Goal: Transaction & Acquisition: Purchase product/service

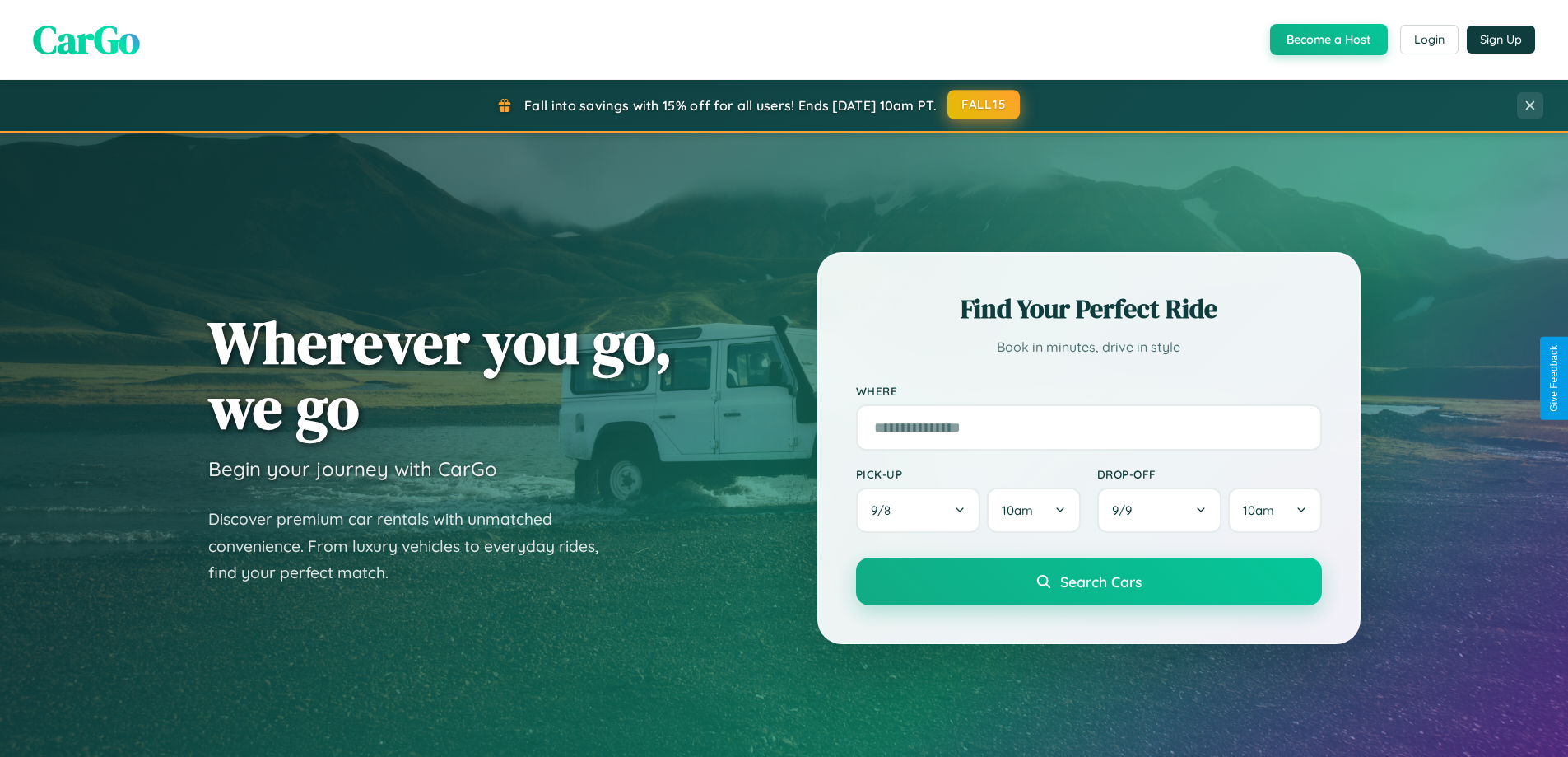
click at [984, 105] on button "FALL15" at bounding box center [983, 105] width 73 height 30
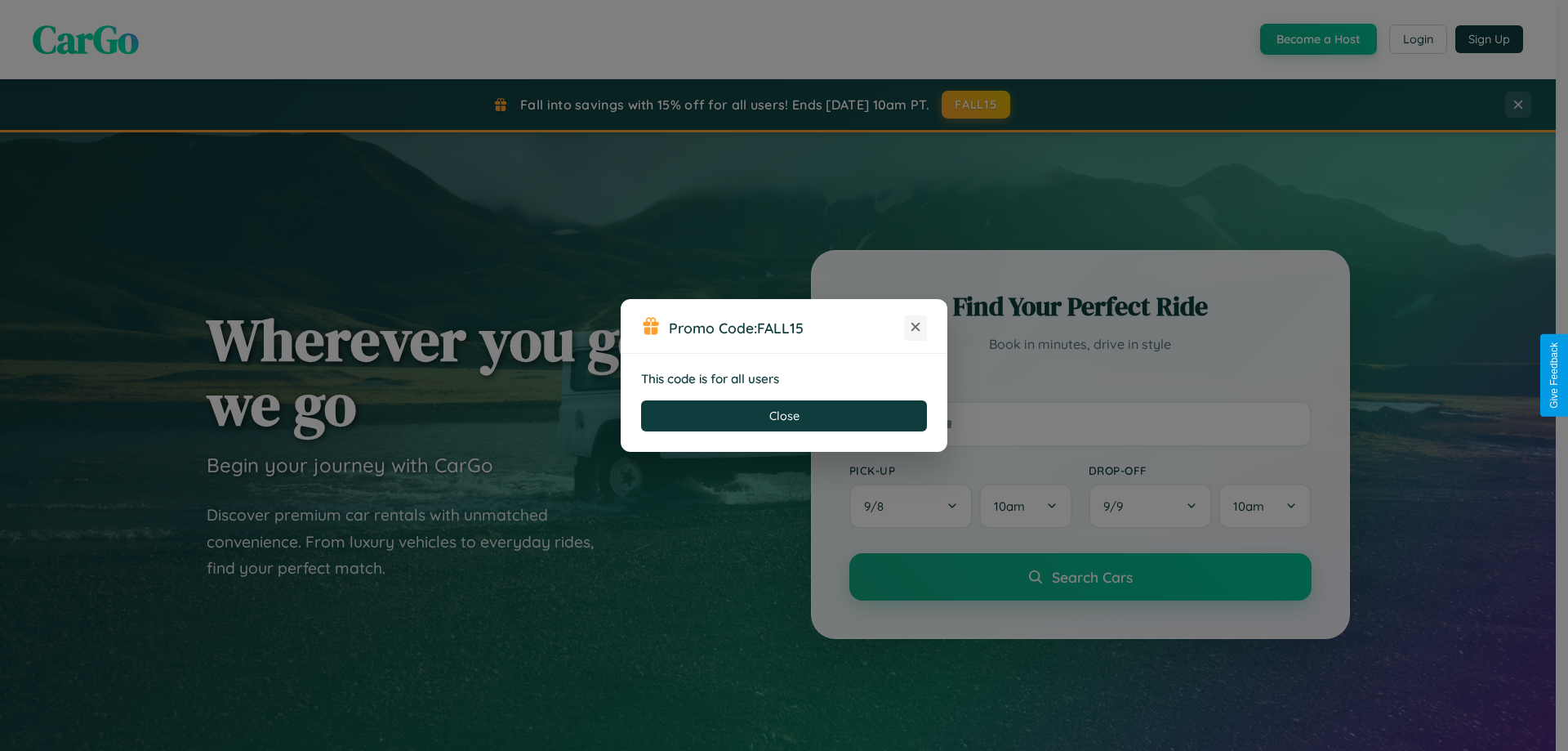
click at [915, 327] on icon at bounding box center [915, 327] width 16 height 16
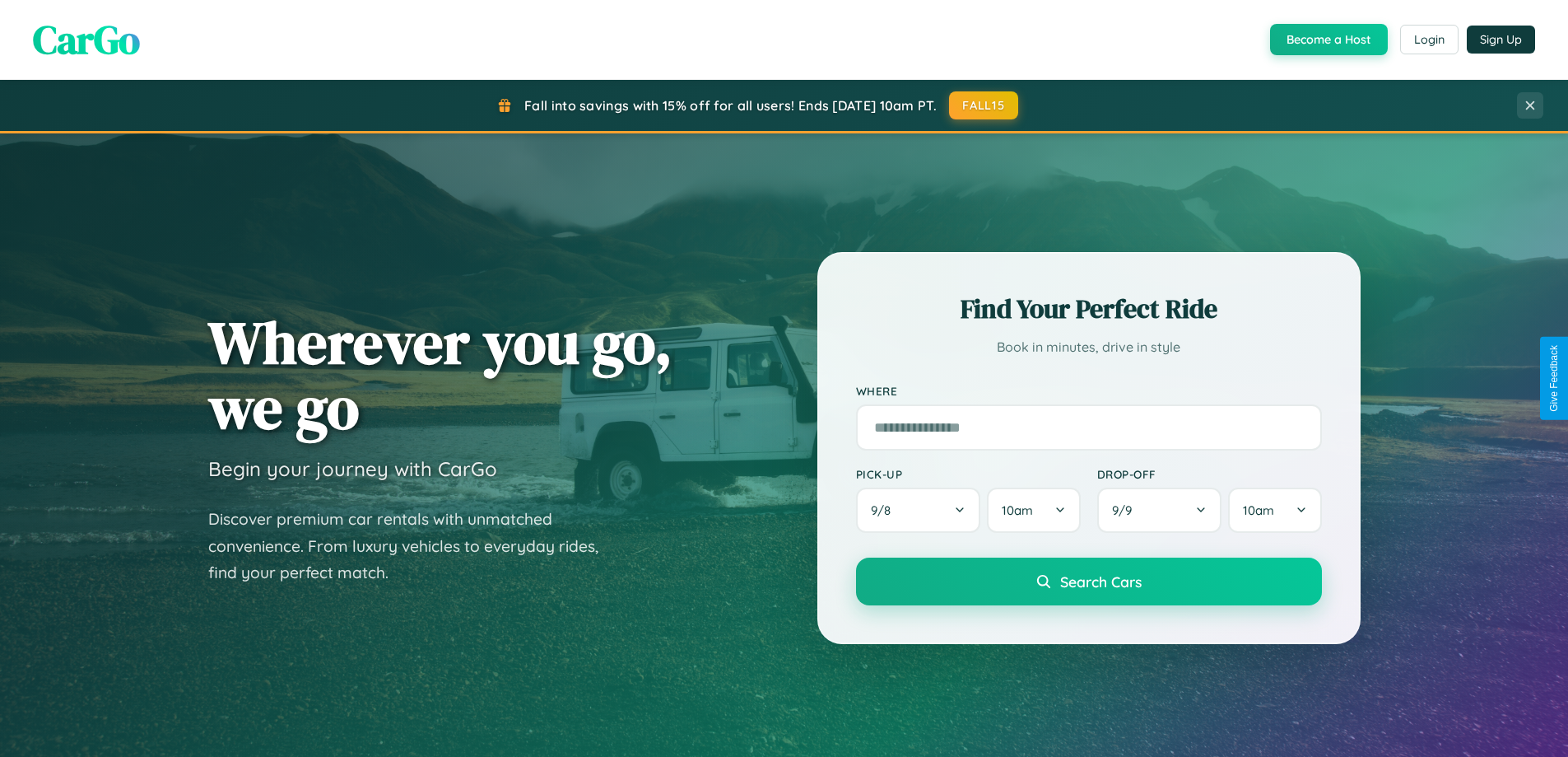
scroll to position [48, 0]
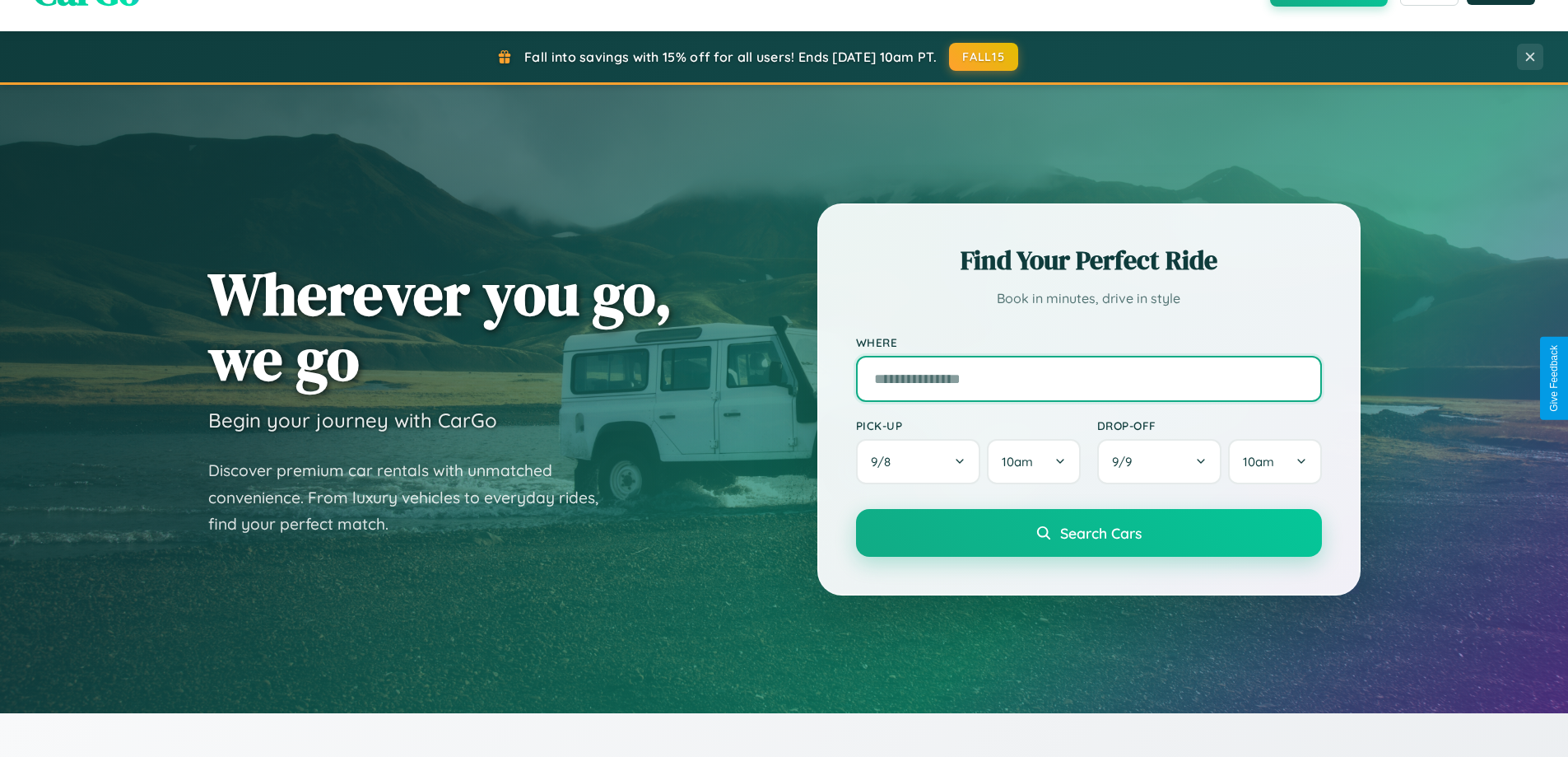
click at [1088, 378] on input "text" at bounding box center [1089, 378] width 466 height 46
type input "****"
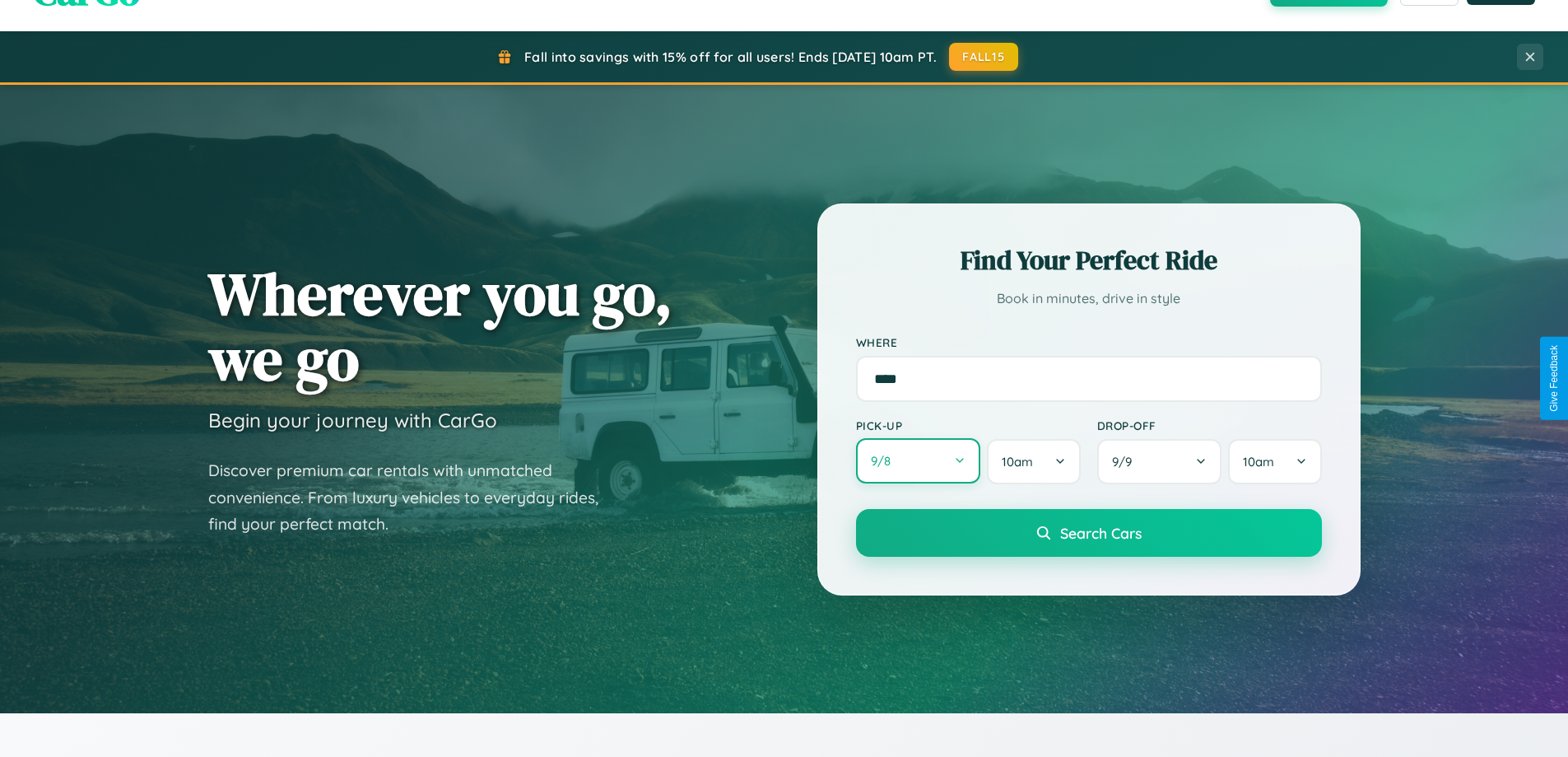
click at [918, 461] on button "9 / 8" at bounding box center [918, 461] width 125 height 46
select select "*"
select select "****"
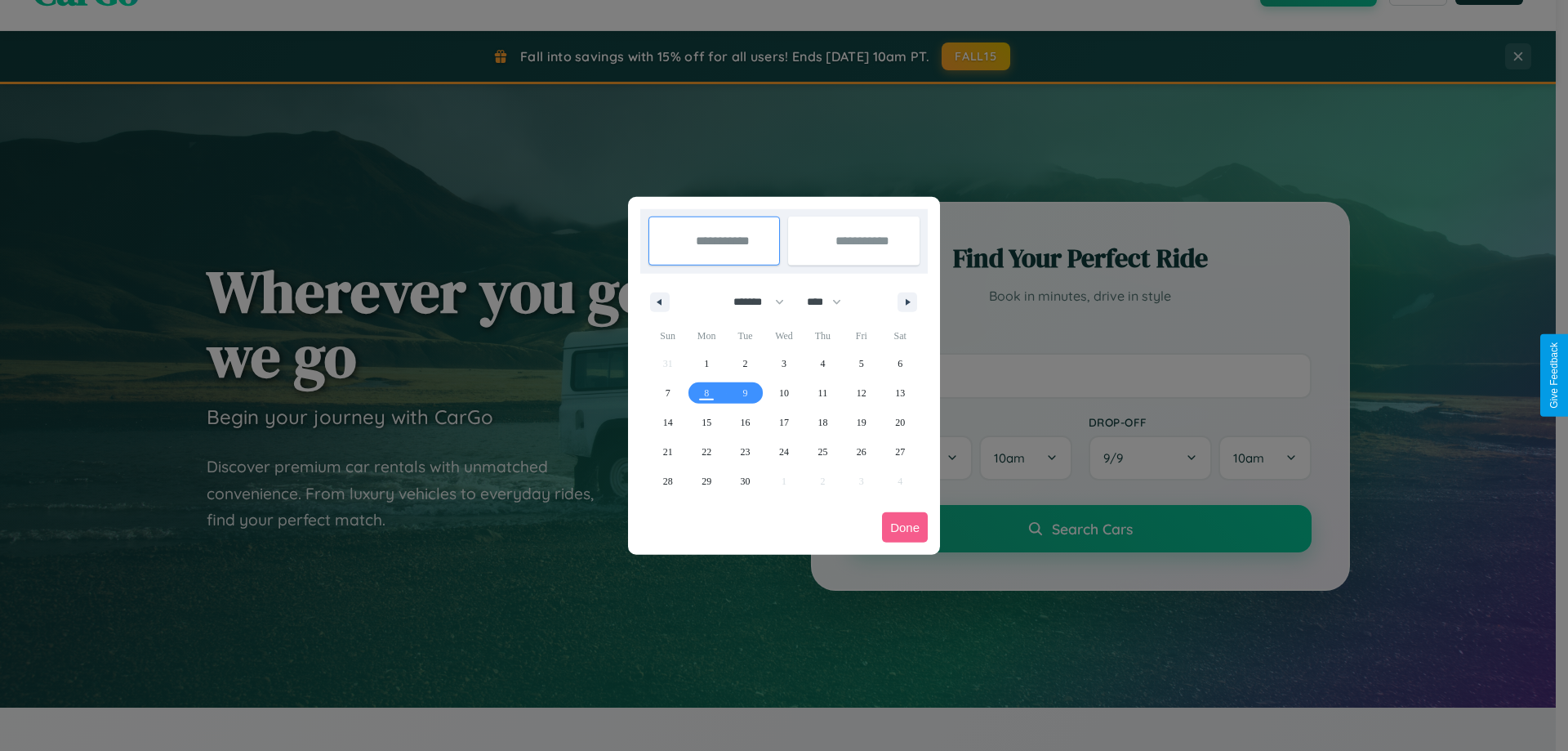
drag, startPoint x: 752, startPoint y: 302, endPoint x: 784, endPoint y: 327, distance: 40.6
click at [752, 302] on select "******* ******** ***** ***** *** **** **** ****** ********* ******* ******** **…" at bounding box center [756, 302] width 70 height 27
select select "*"
drag, startPoint x: 831, startPoint y: 302, endPoint x: 784, endPoint y: 327, distance: 53.2
click at [831, 302] on select "**** **** **** **** **** **** **** **** **** **** **** **** **** **** **** ****…" at bounding box center [823, 302] width 49 height 27
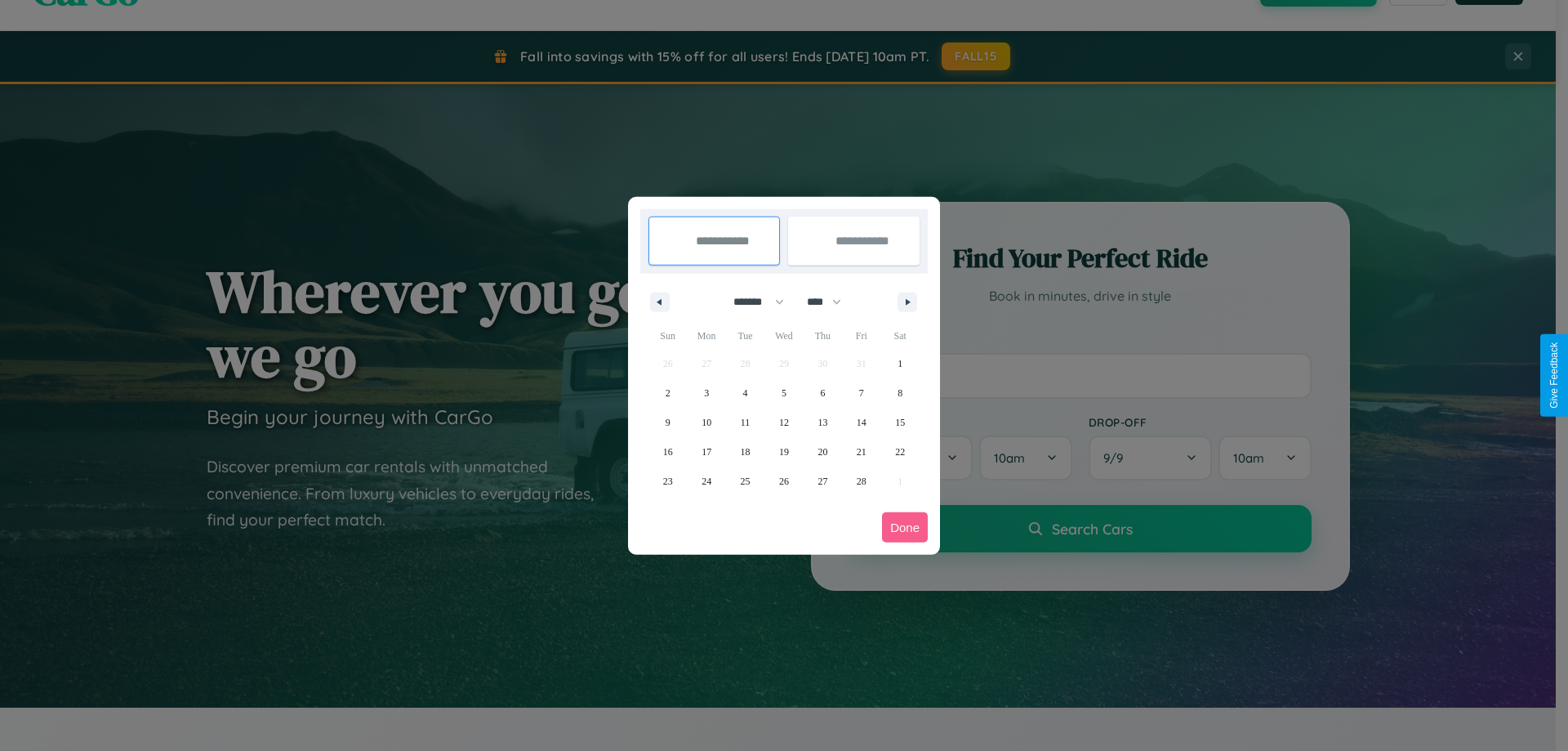
select select "****"
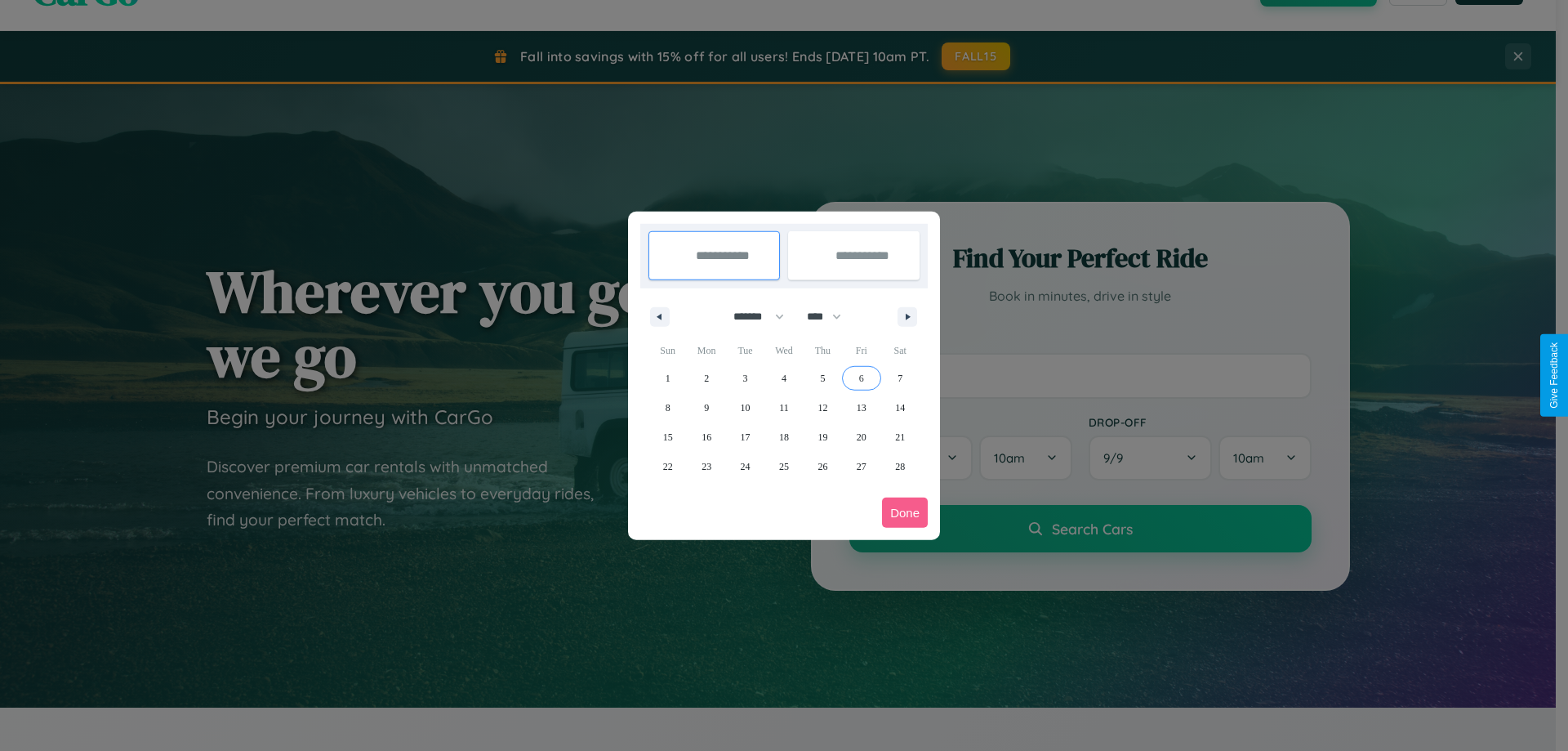
click at [861, 378] on span "6" at bounding box center [861, 378] width 5 height 30
type input "**********"
click at [900, 407] on span "14" at bounding box center [900, 408] width 10 height 30
type input "**********"
click at [905, 512] on button "Done" at bounding box center [905, 512] width 46 height 30
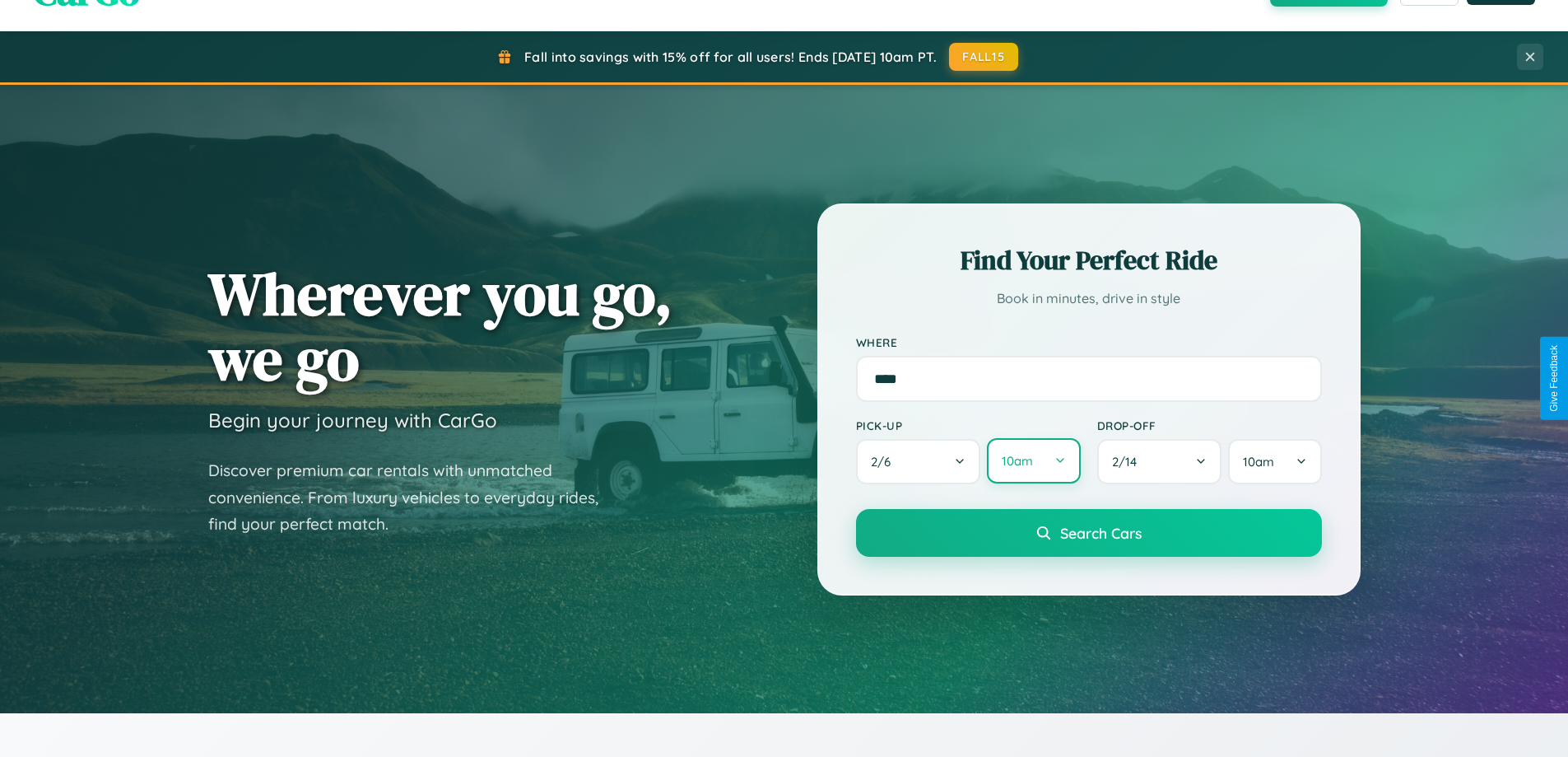
click at [1033, 461] on button "10am" at bounding box center [1033, 461] width 93 height 46
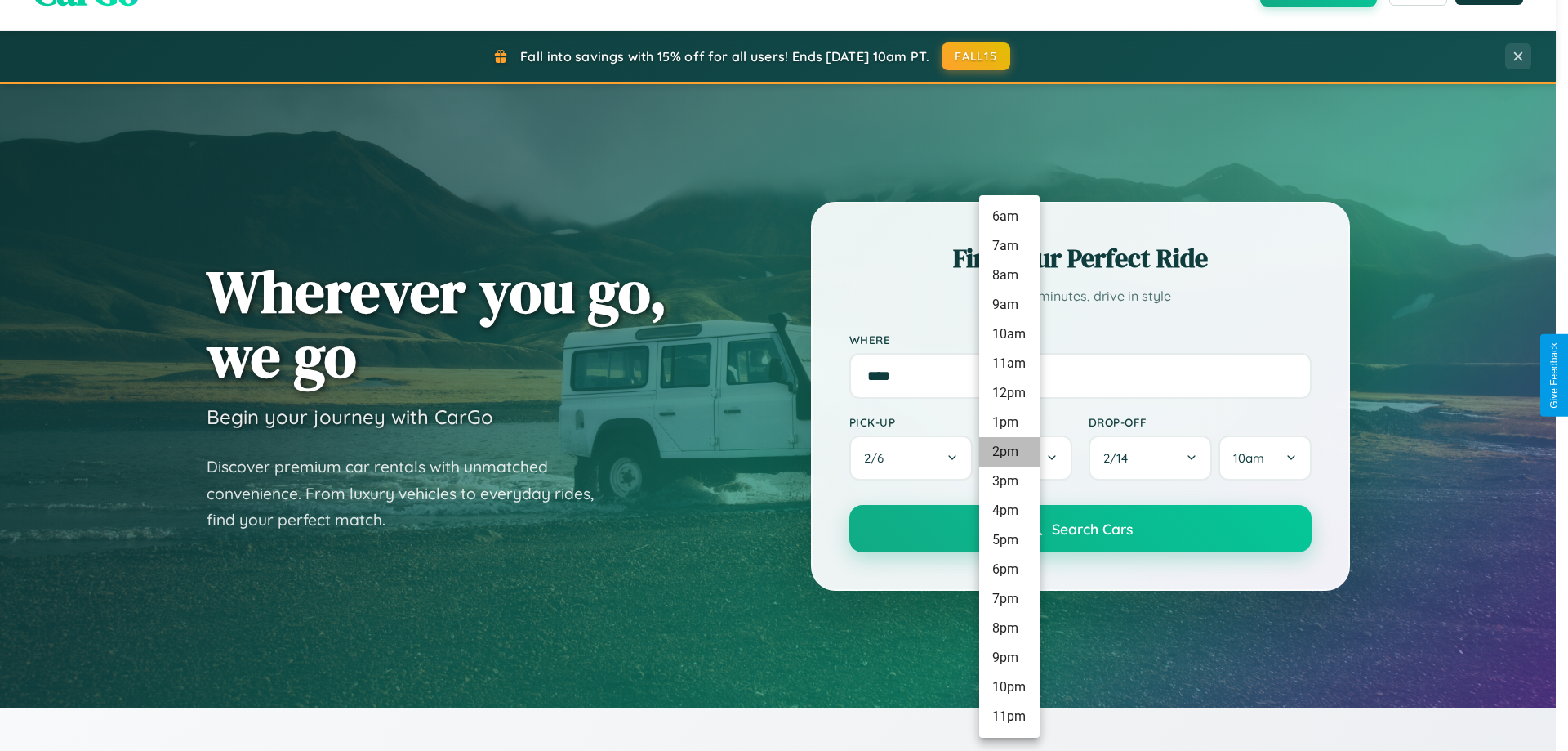
click at [1009, 452] on li "2pm" at bounding box center [1009, 452] width 61 height 30
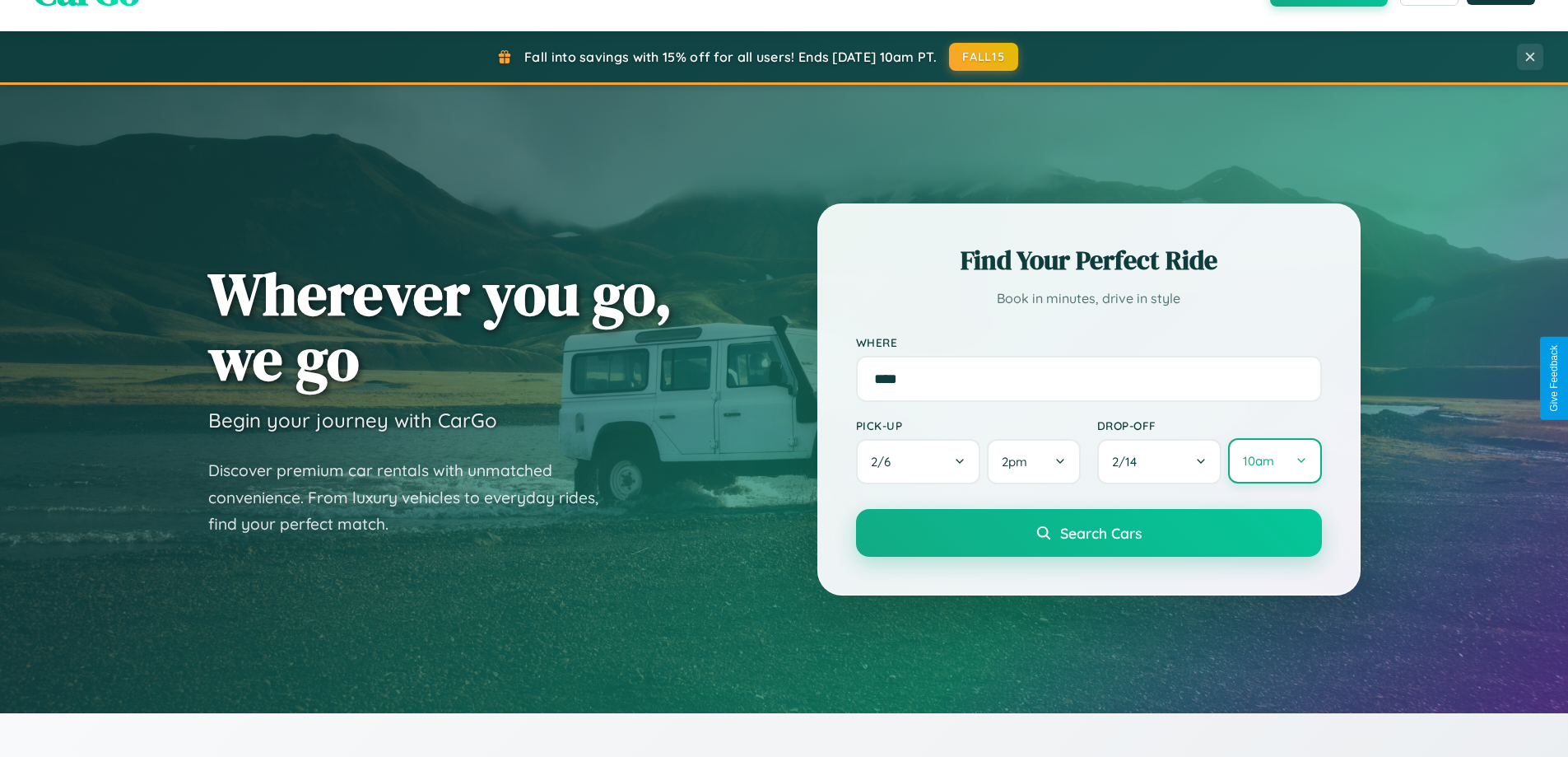
click at [1274, 461] on button "10am" at bounding box center [1275, 461] width 93 height 46
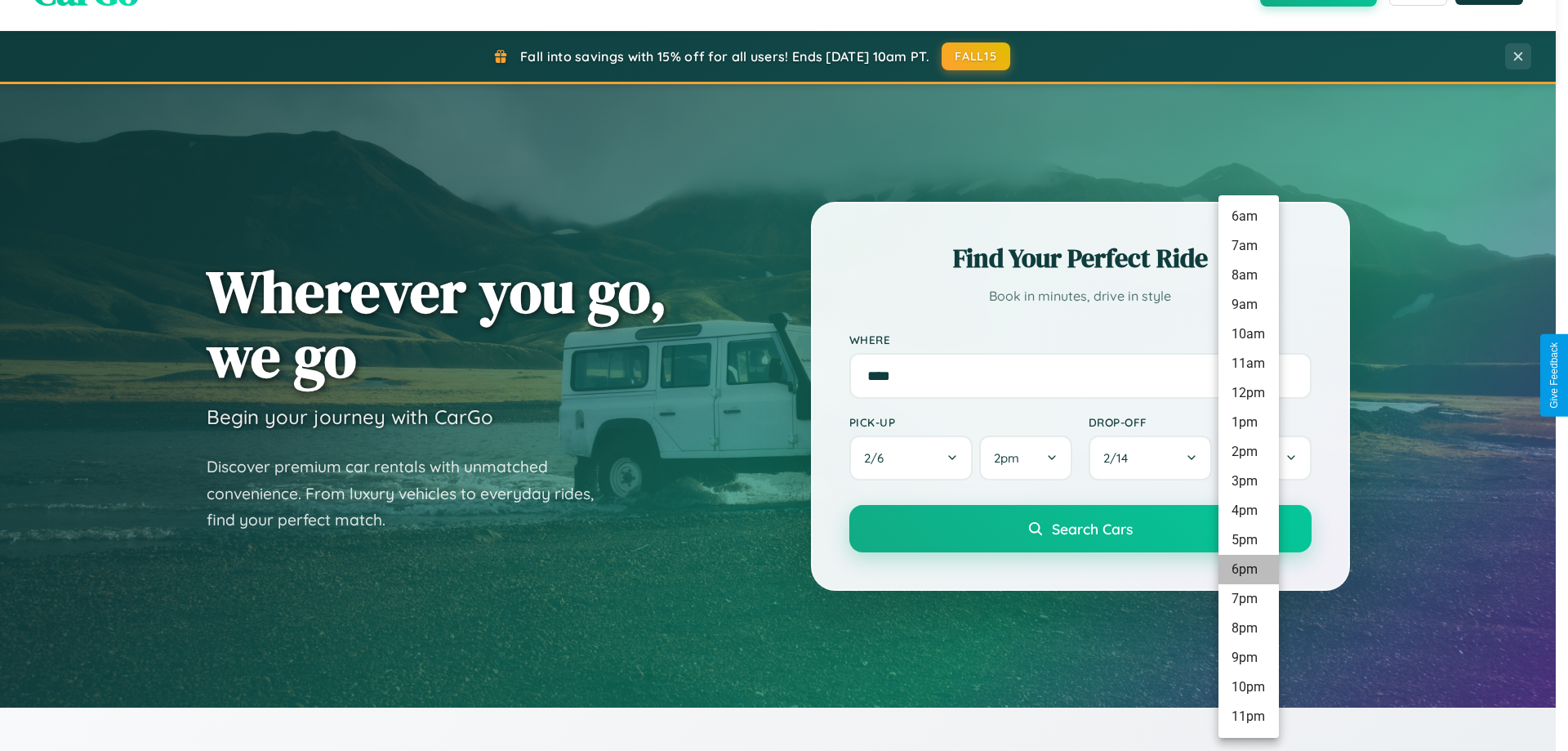
click at [1248, 569] on li "6pm" at bounding box center [1249, 569] width 61 height 30
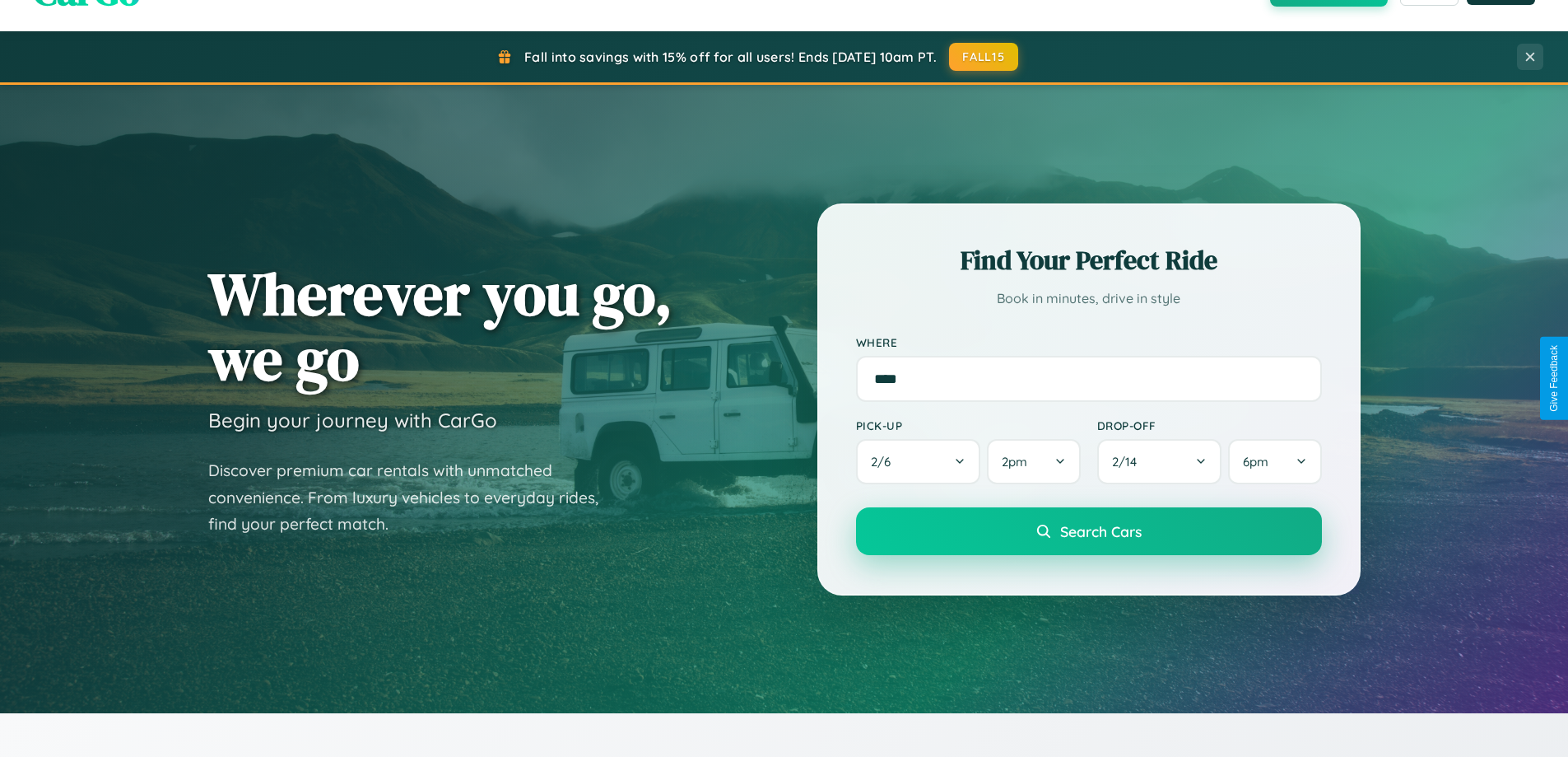
click at [1088, 532] on span "Search Cars" at bounding box center [1100, 531] width 81 height 18
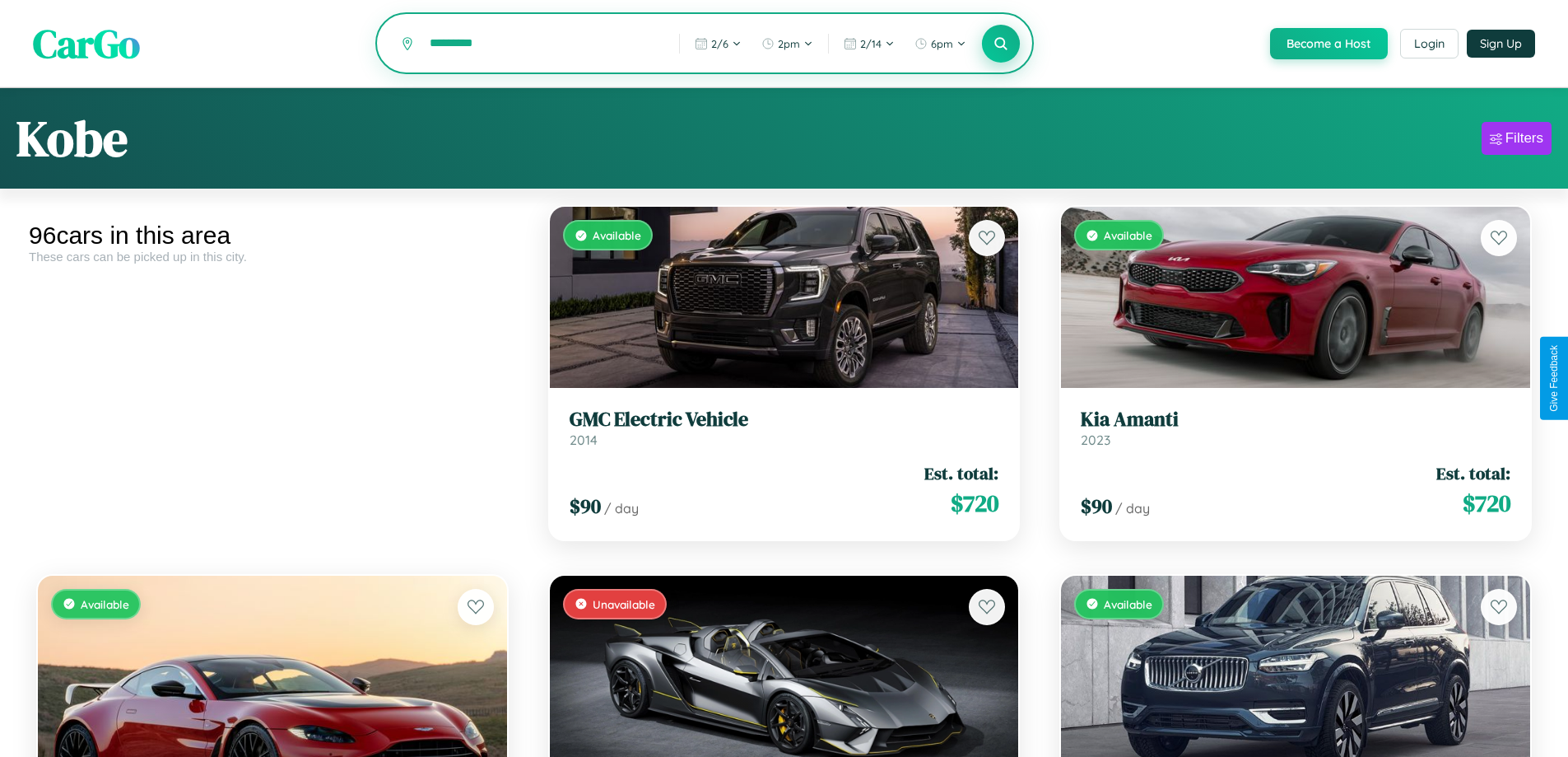
type input "*********"
click at [1000, 45] on icon at bounding box center [1001, 43] width 15 height 15
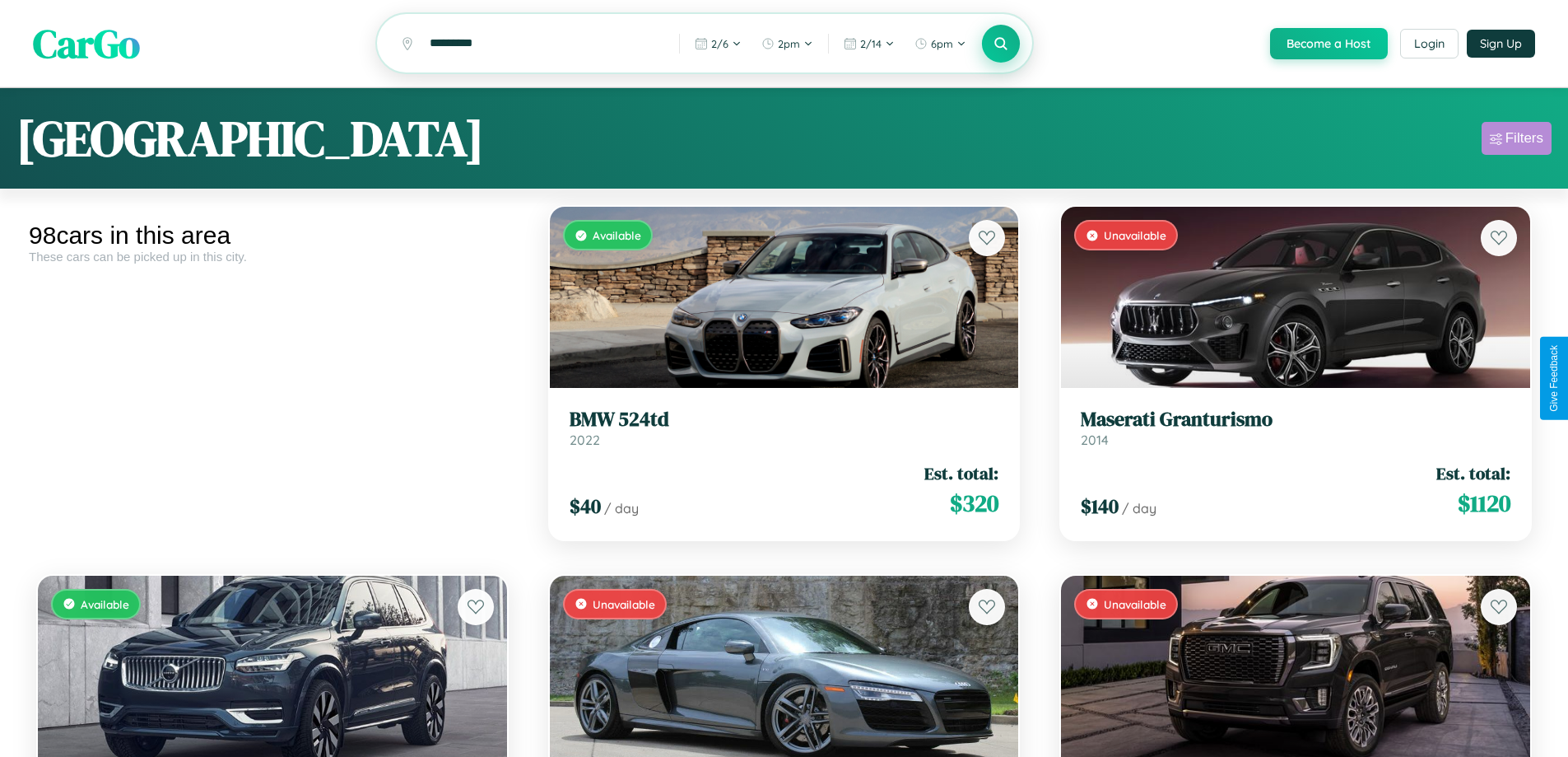
click at [1516, 141] on div "Filters" at bounding box center [1524, 138] width 38 height 16
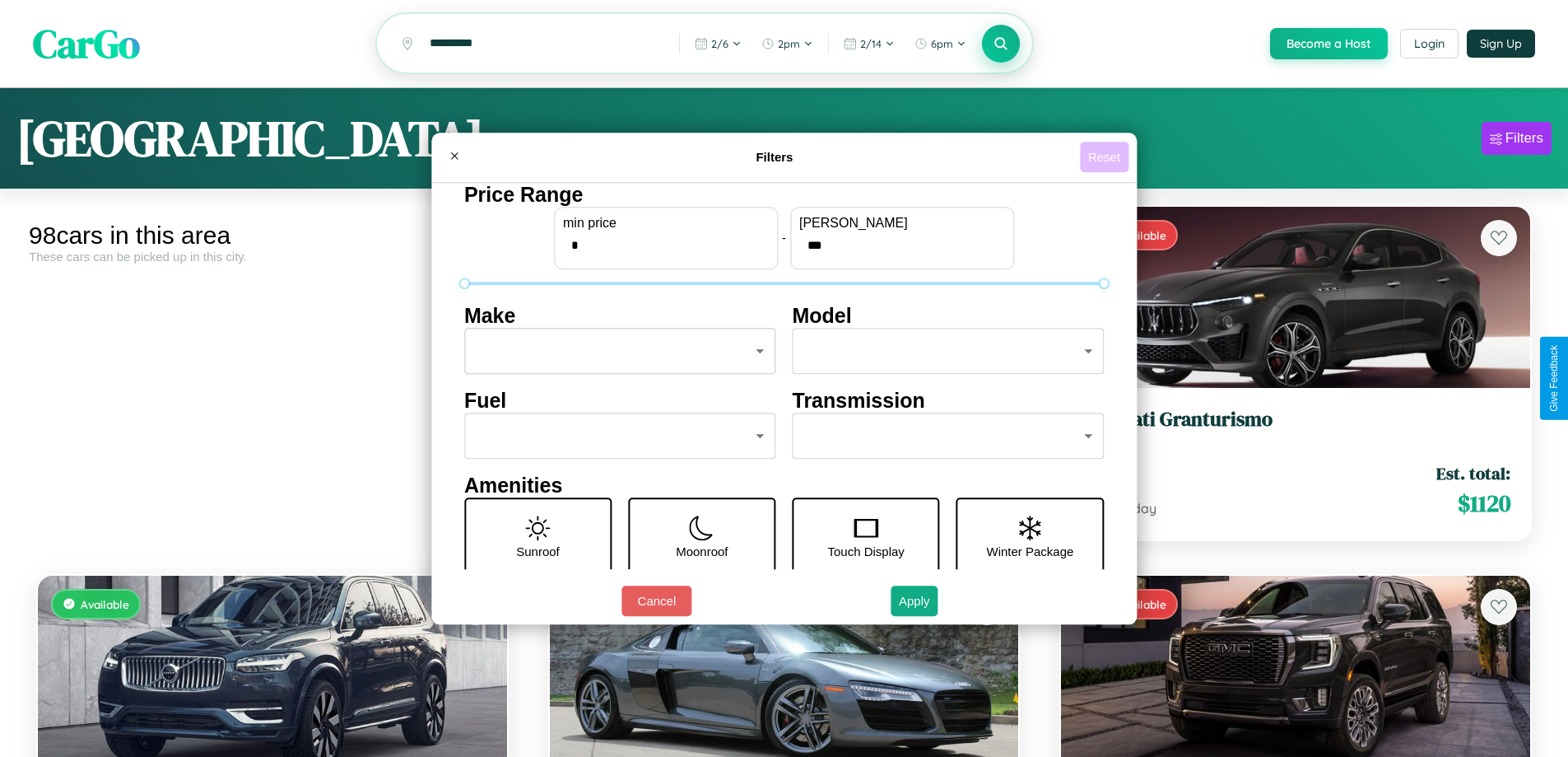
click at [1106, 157] on button "Reset" at bounding box center [1104, 156] width 48 height 30
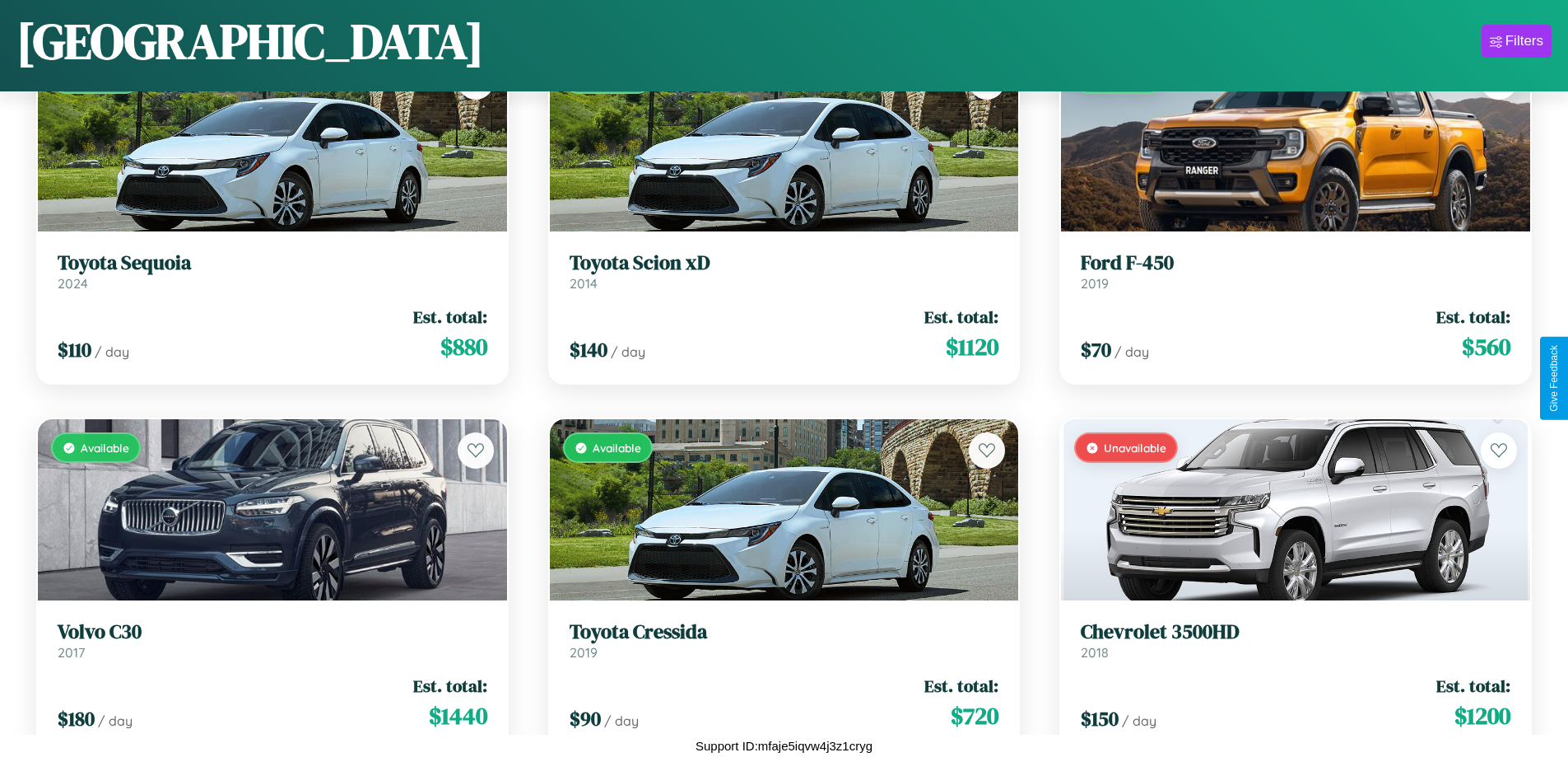
scroll to position [6868, 0]
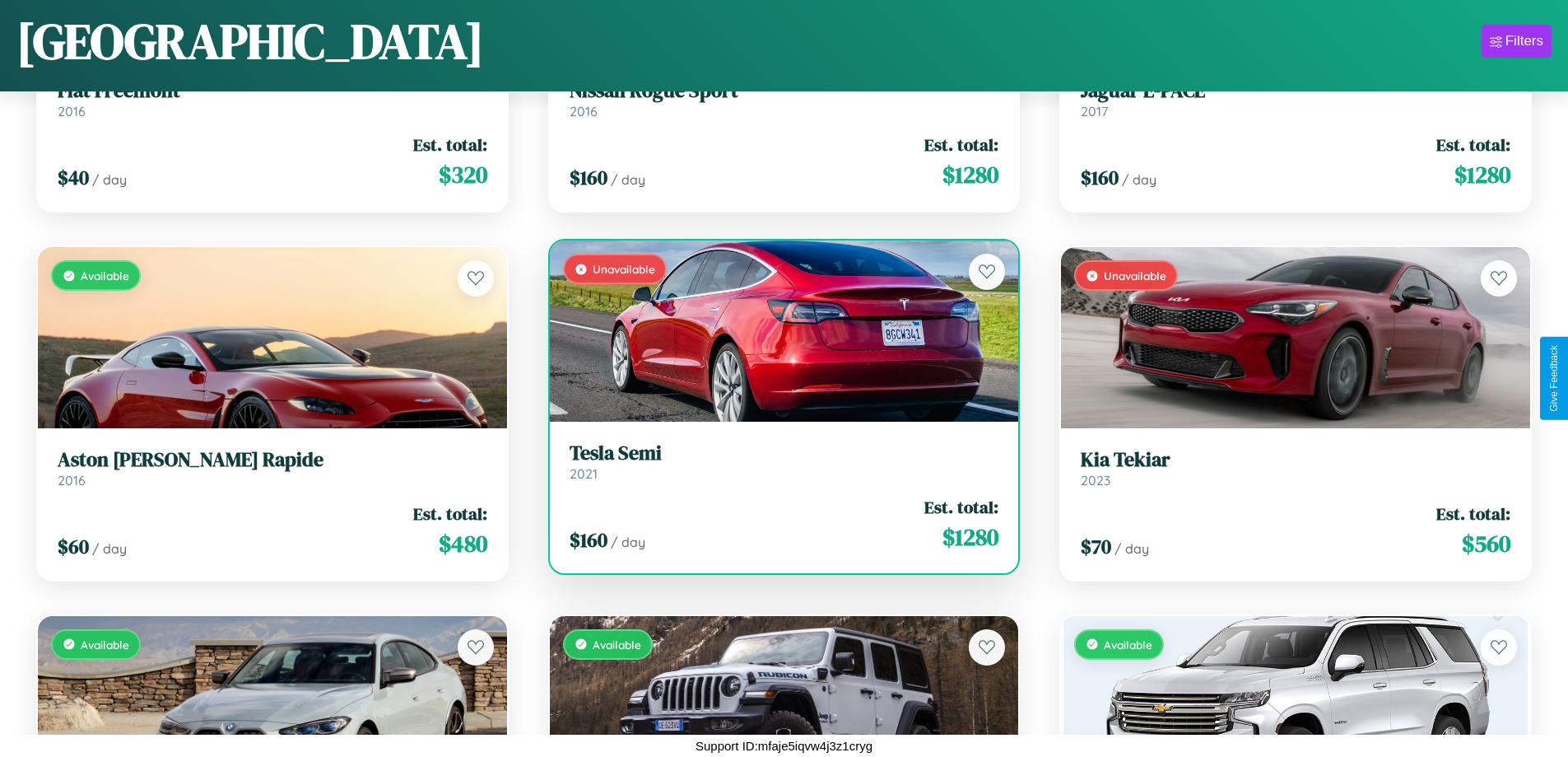
click at [777, 338] on div "Unavailable" at bounding box center [784, 331] width 469 height 181
click at [777, 331] on div "Unavailable" at bounding box center [784, 331] width 469 height 181
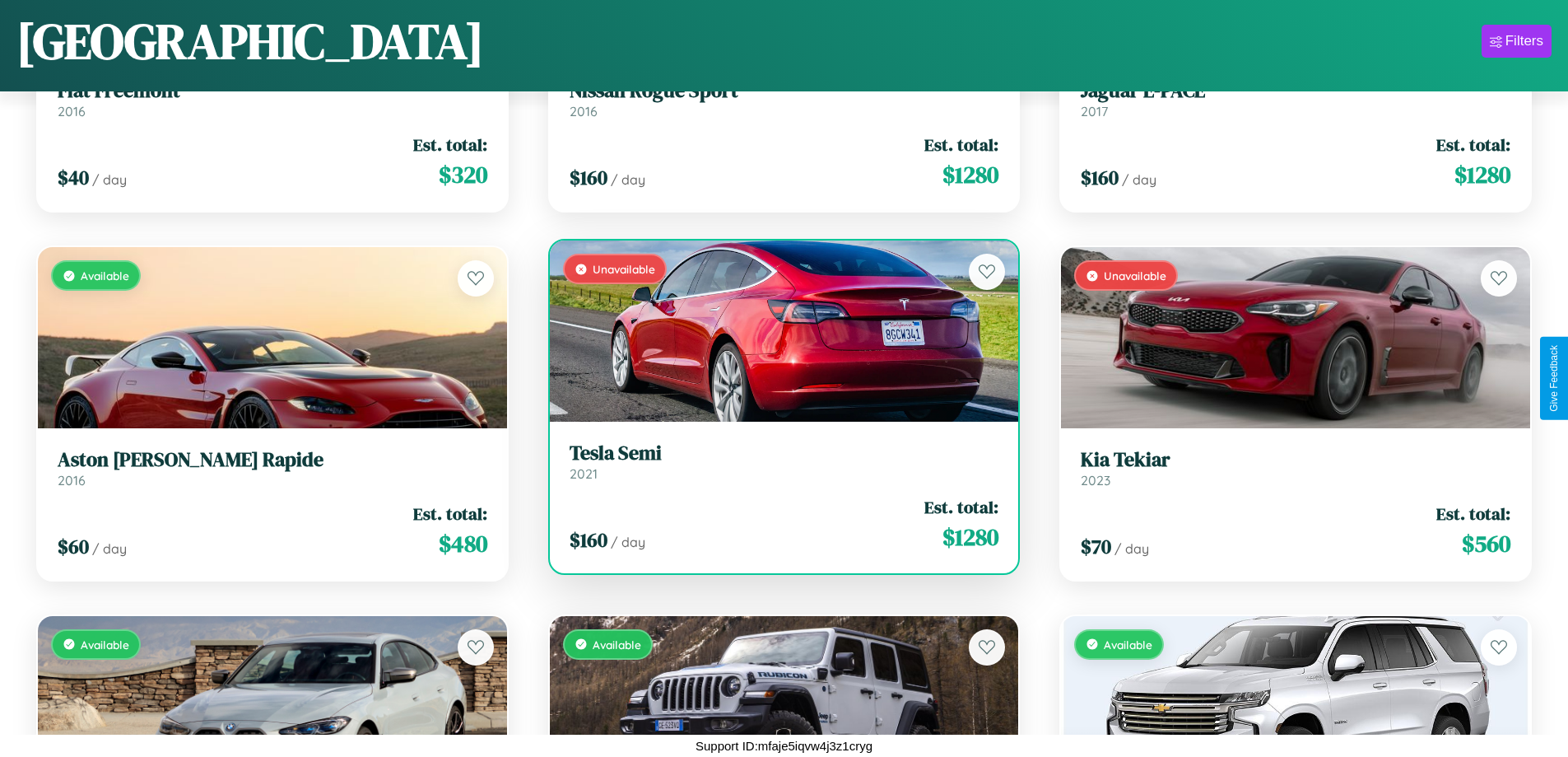
click at [777, 331] on div "Unavailable" at bounding box center [784, 331] width 469 height 181
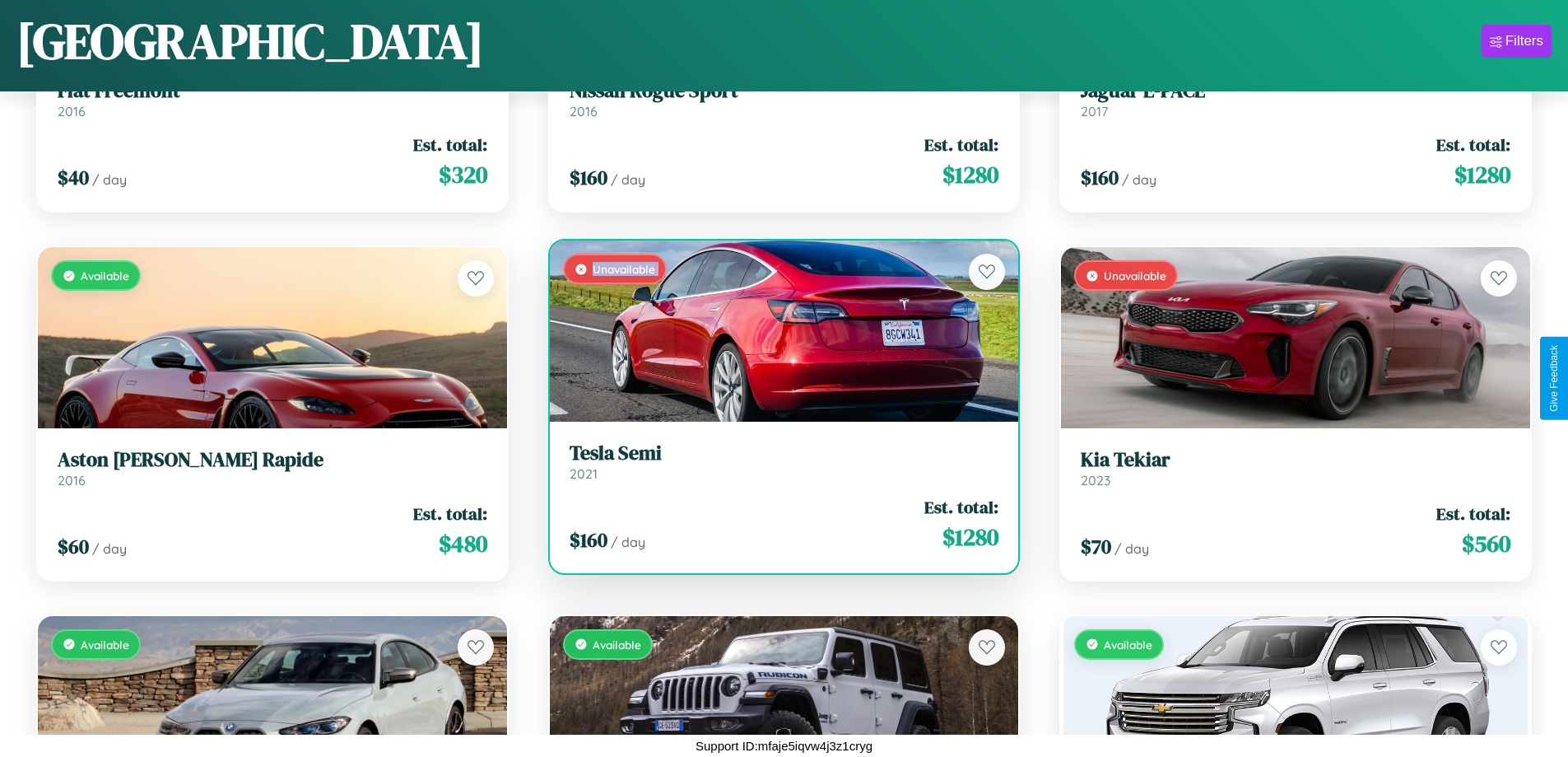
click at [777, 331] on div "Unavailable" at bounding box center [784, 331] width 469 height 181
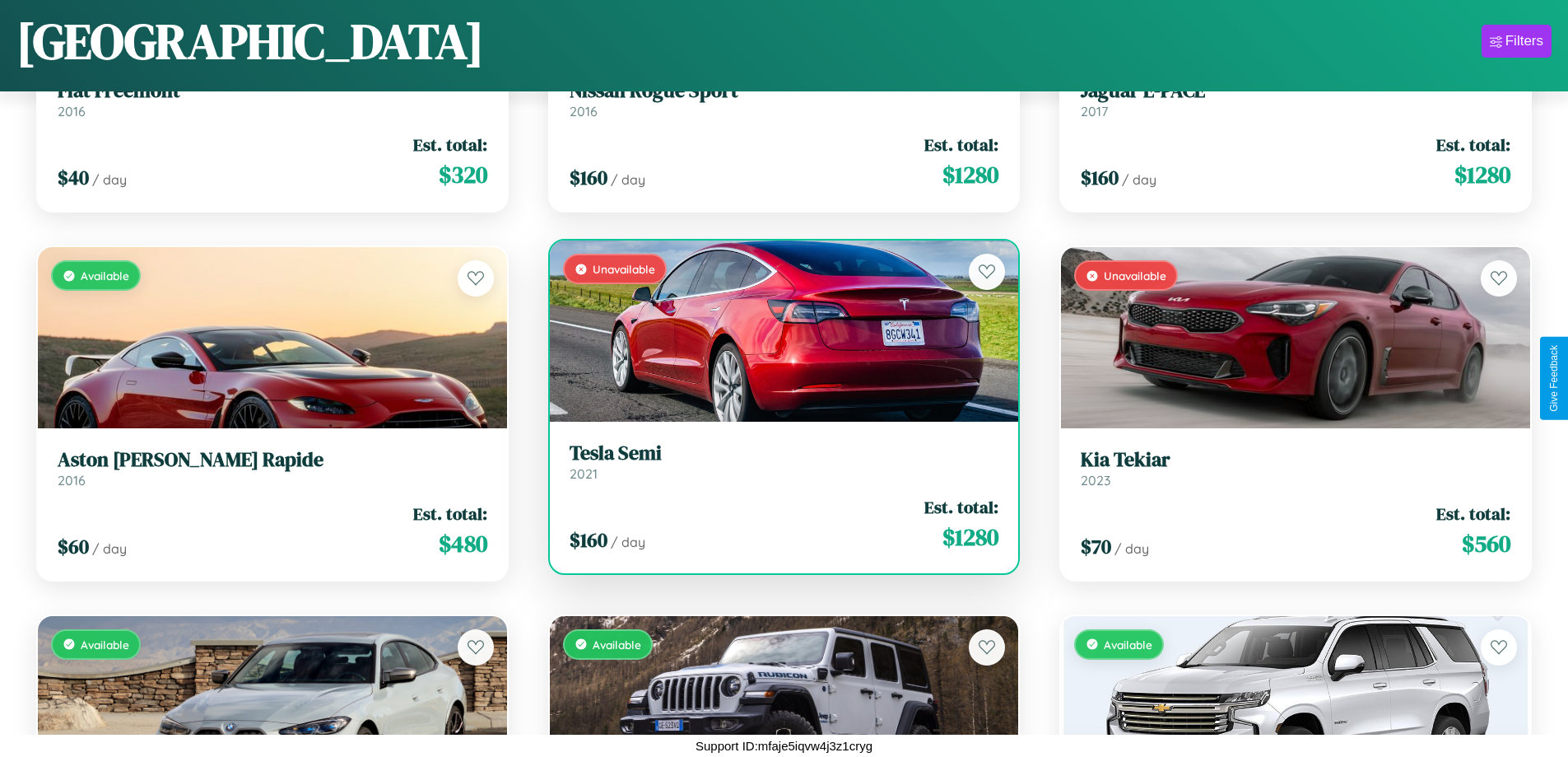
click at [777, 331] on div "Unavailable" at bounding box center [784, 331] width 469 height 181
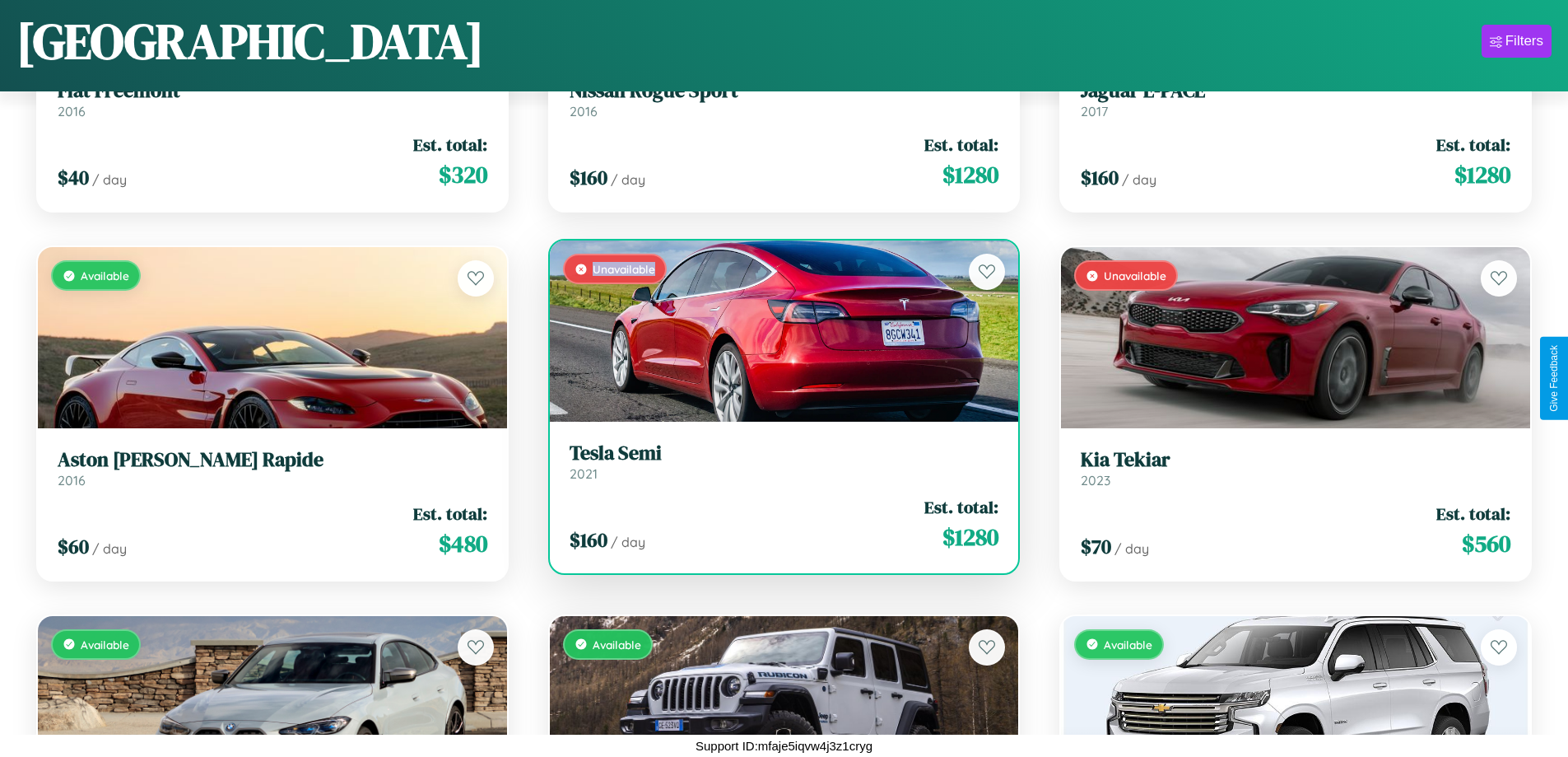
click at [777, 331] on div "Unavailable" at bounding box center [784, 331] width 469 height 181
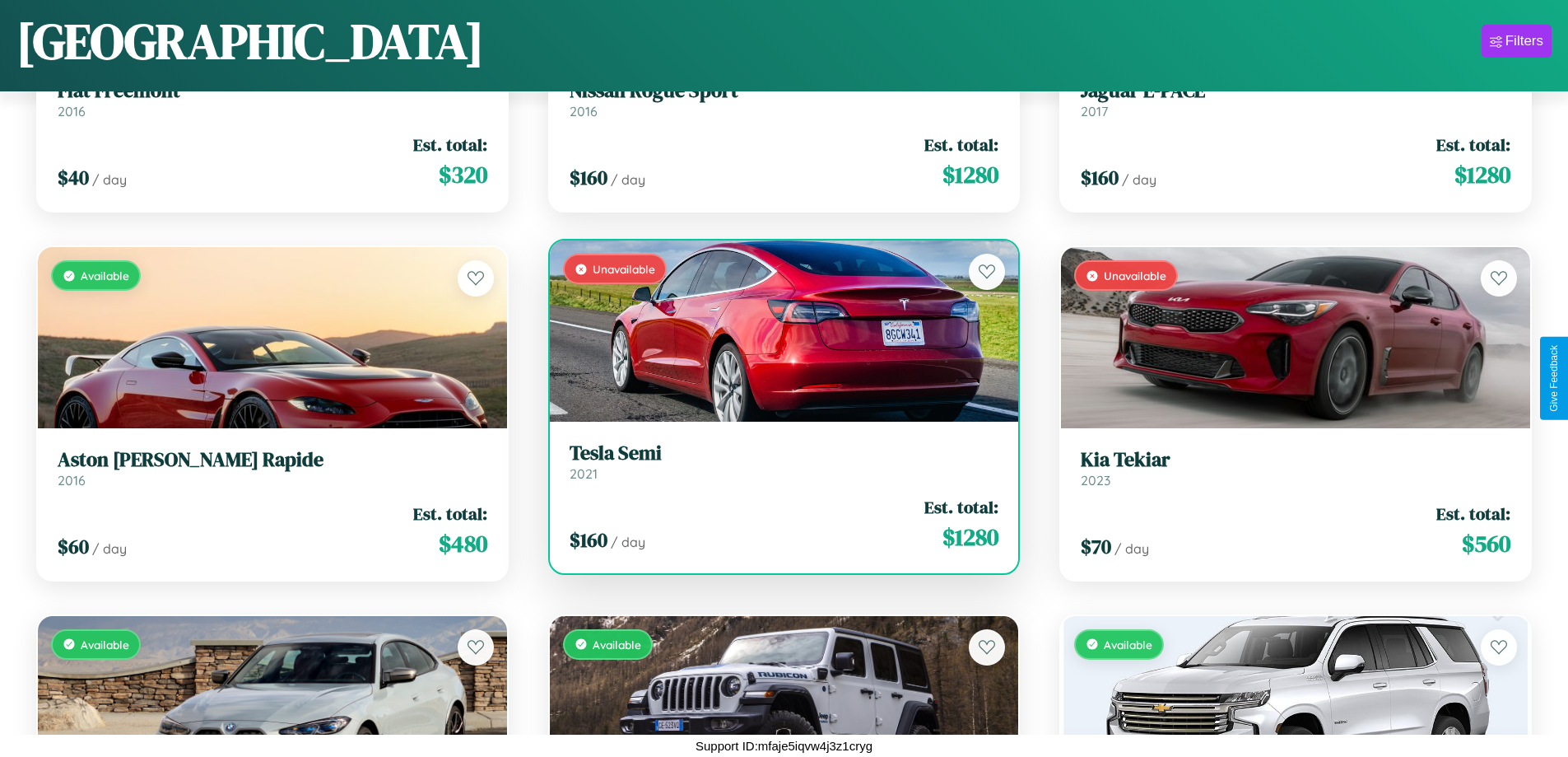
click at [777, 461] on h3 "Tesla Semi" at bounding box center [784, 453] width 430 height 24
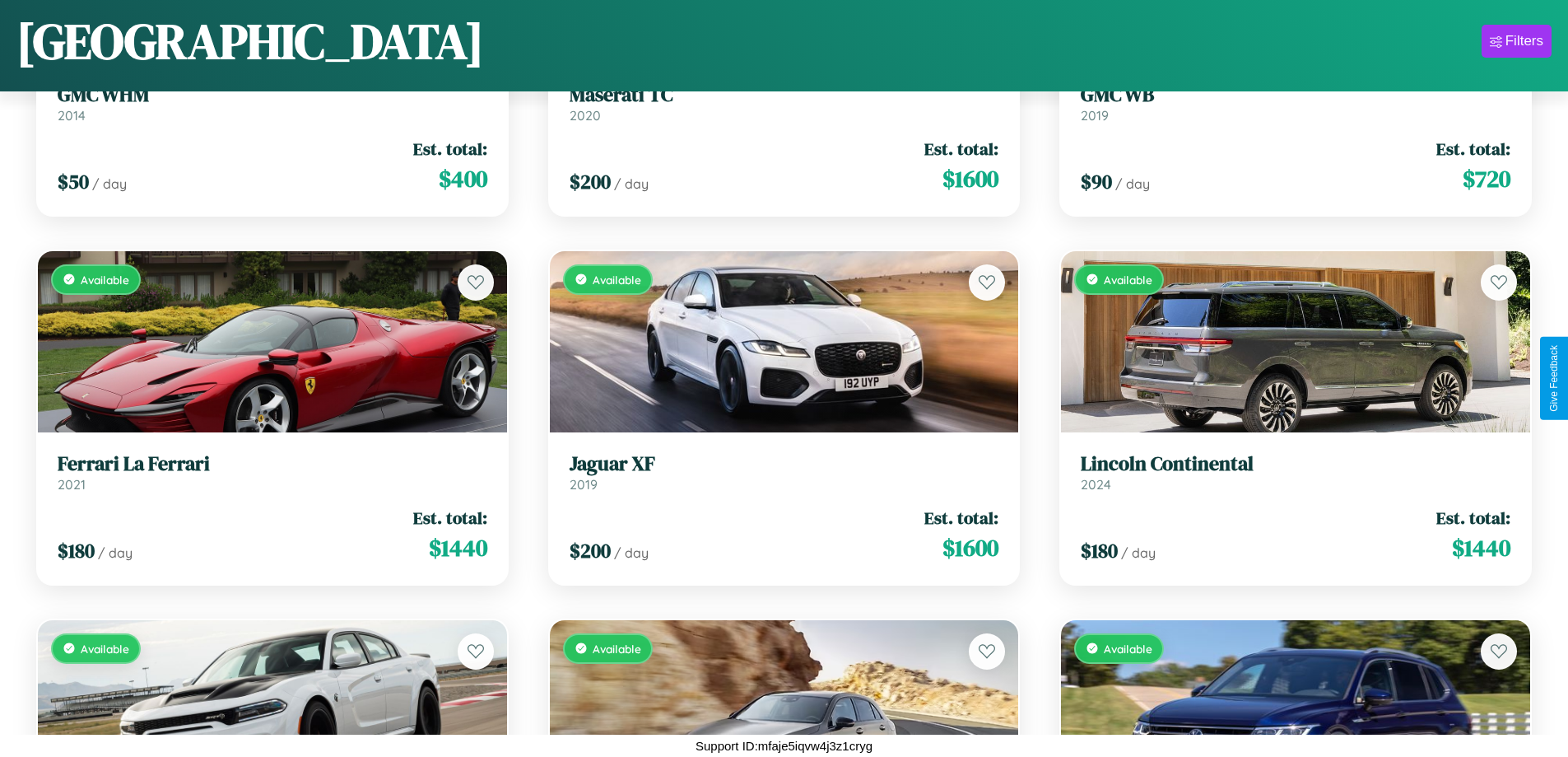
scroll to position [10924, 0]
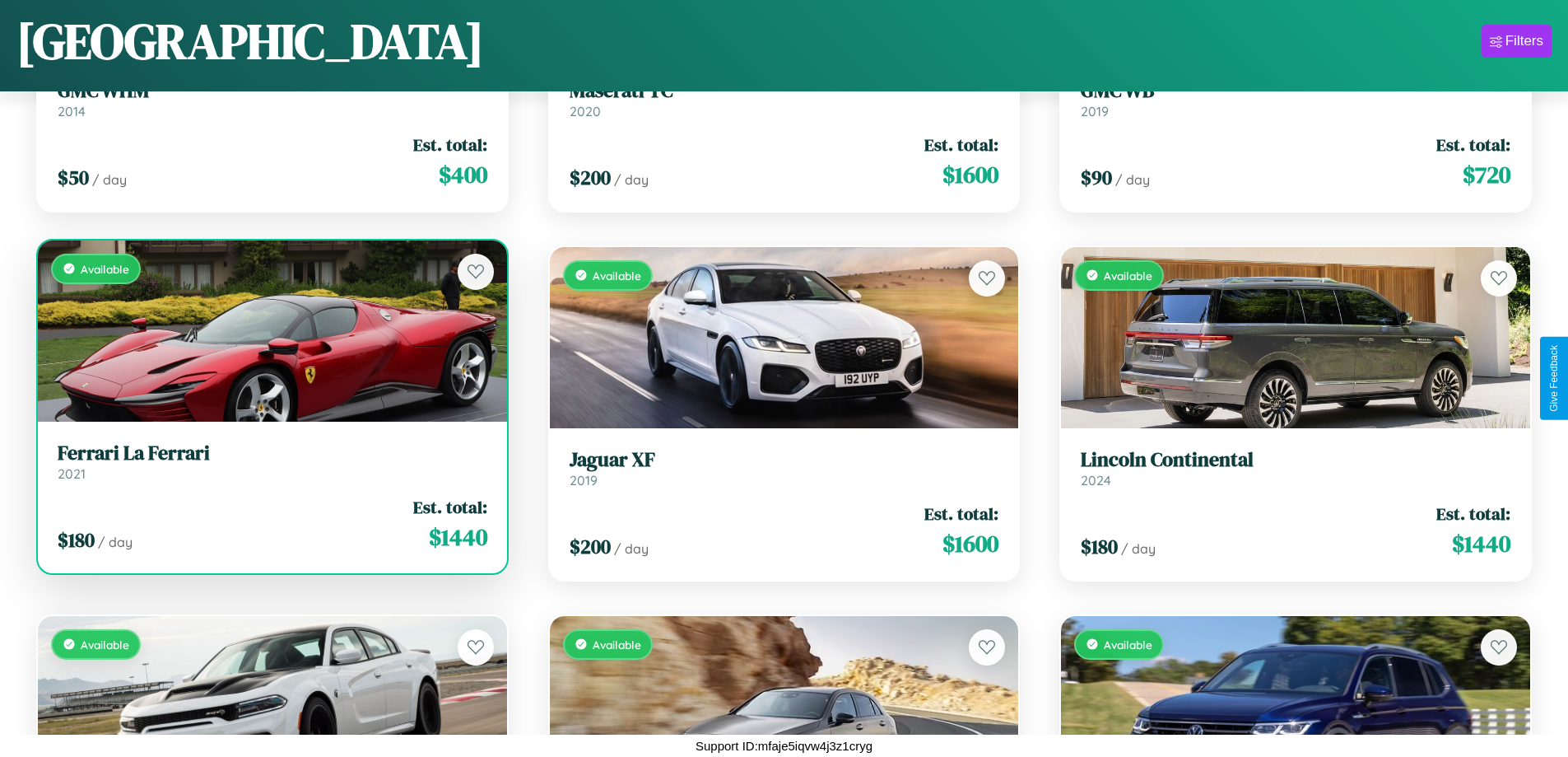
click at [270, 462] on h3 "Ferrari La Ferrari" at bounding box center [272, 453] width 430 height 24
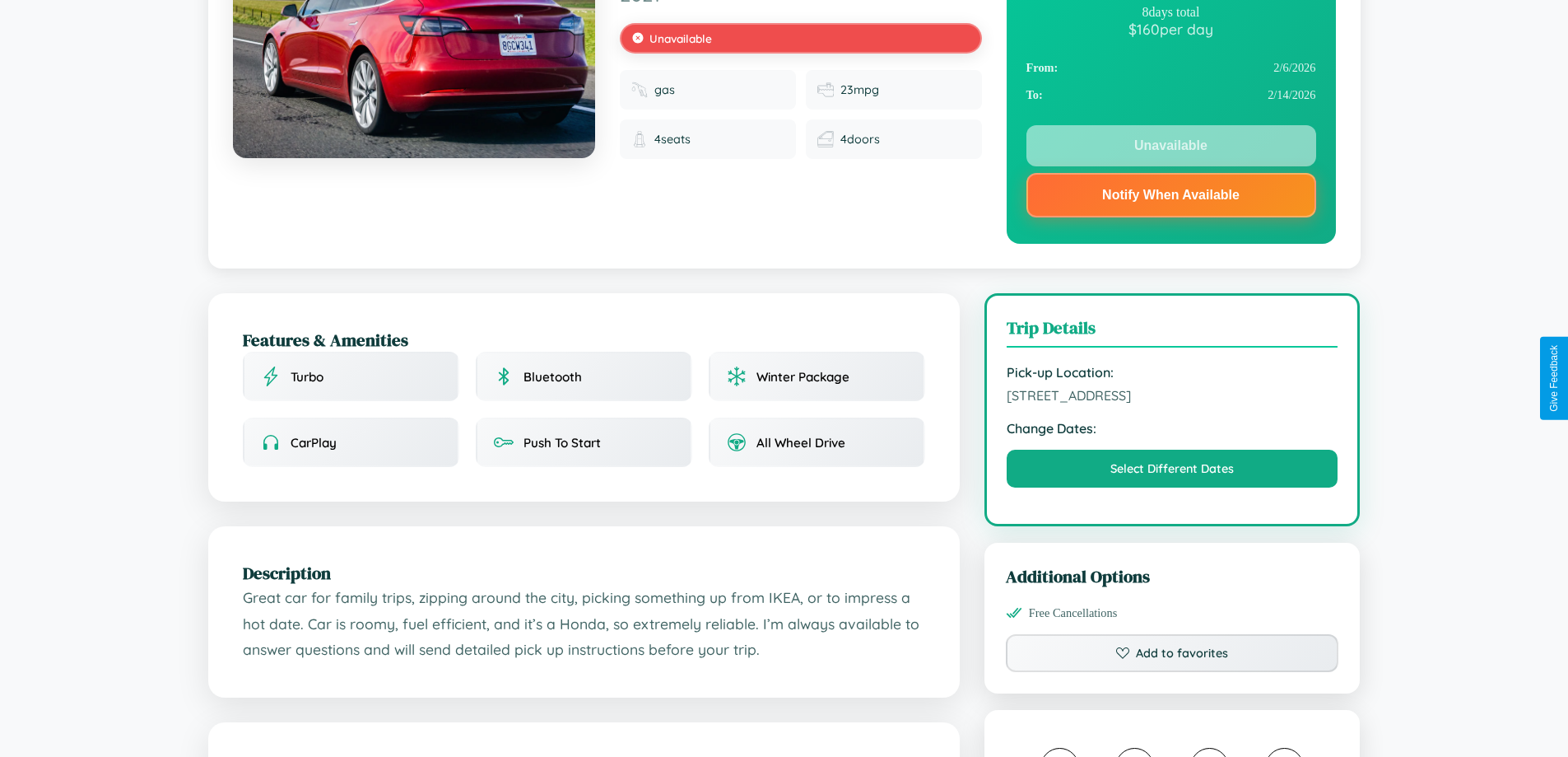
scroll to position [220, 0]
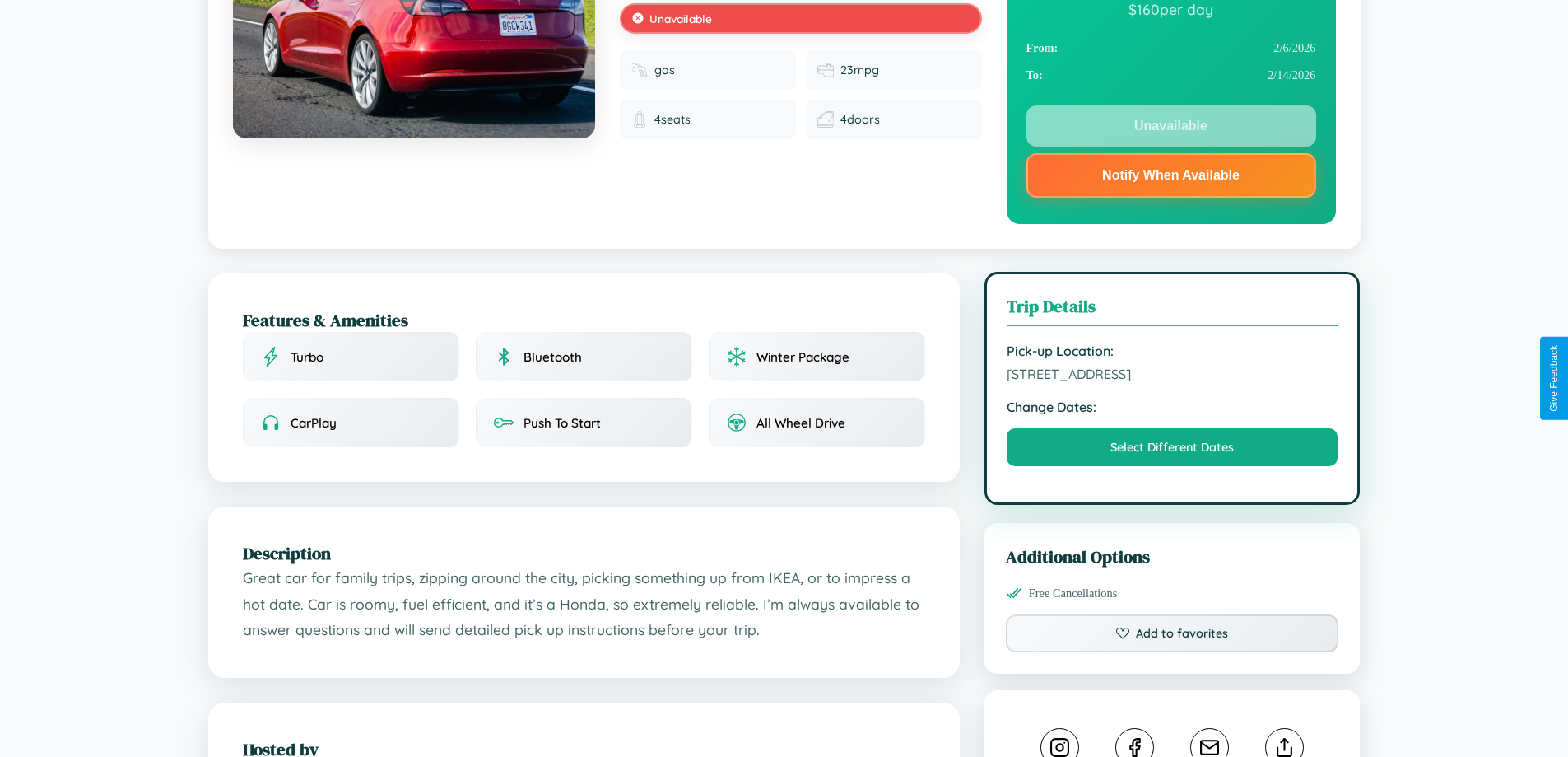
click at [1172, 376] on span "5675 Sunset Boulevard Barcelona 28885 Spain" at bounding box center [1172, 373] width 331 height 16
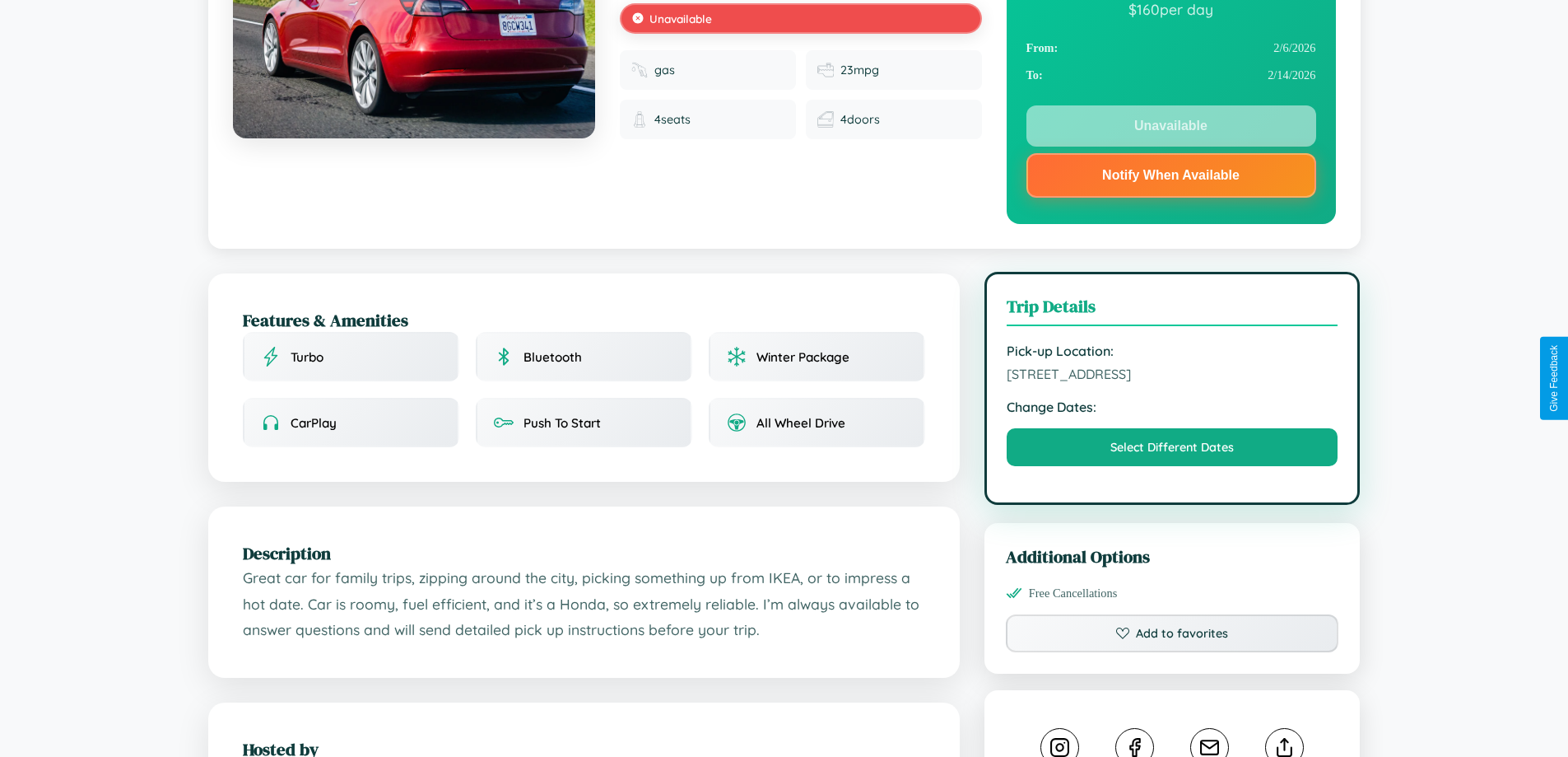
click at [1172, 376] on span "5675 Sunset Boulevard Barcelona 28885 Spain" at bounding box center [1172, 373] width 331 height 16
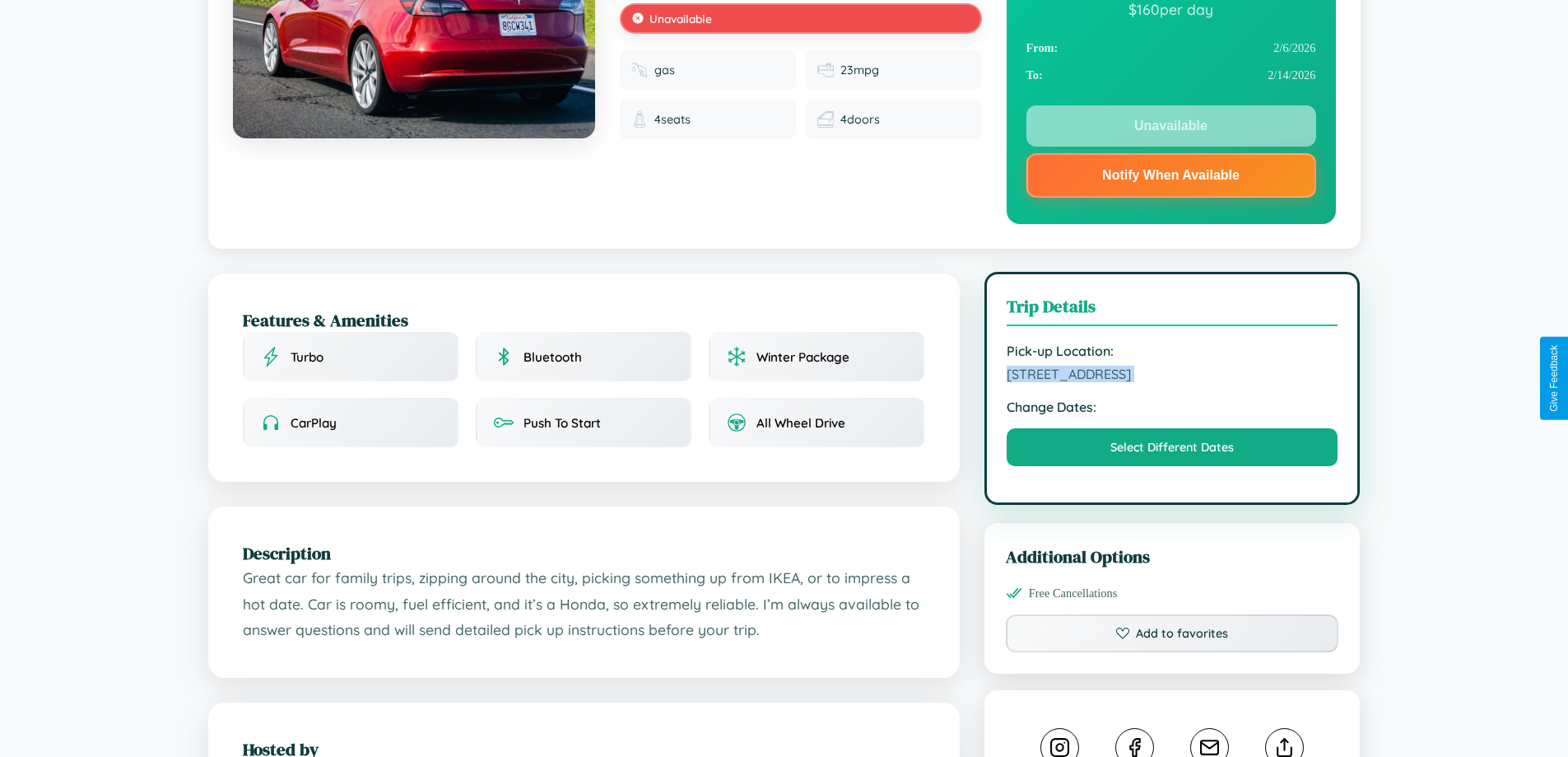
click at [1172, 376] on span "5675 Sunset Boulevard Barcelona 28885 Spain" at bounding box center [1172, 373] width 331 height 16
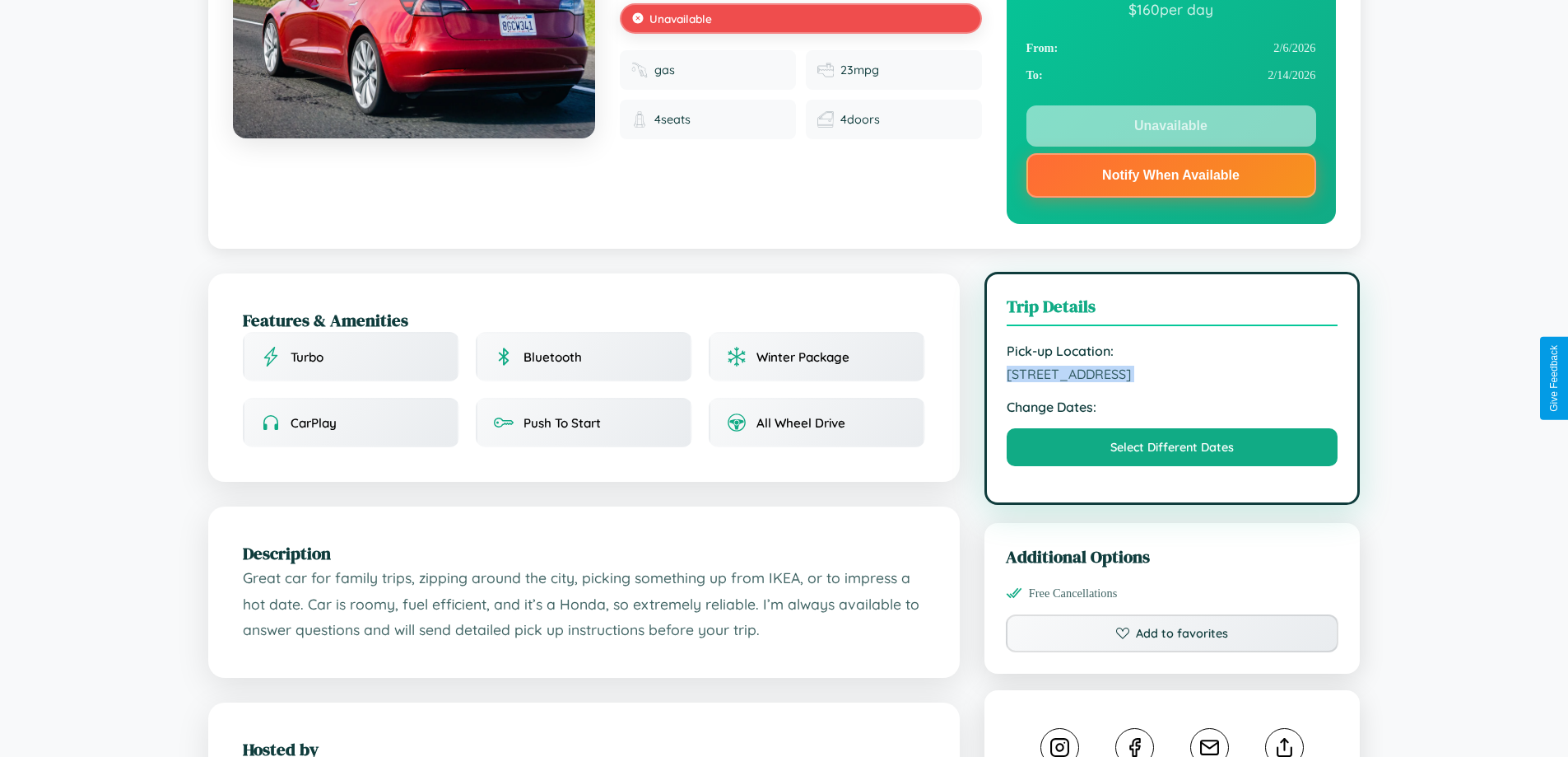
click at [1172, 376] on span "5675 Sunset Boulevard Barcelona 28885 Spain" at bounding box center [1172, 373] width 331 height 16
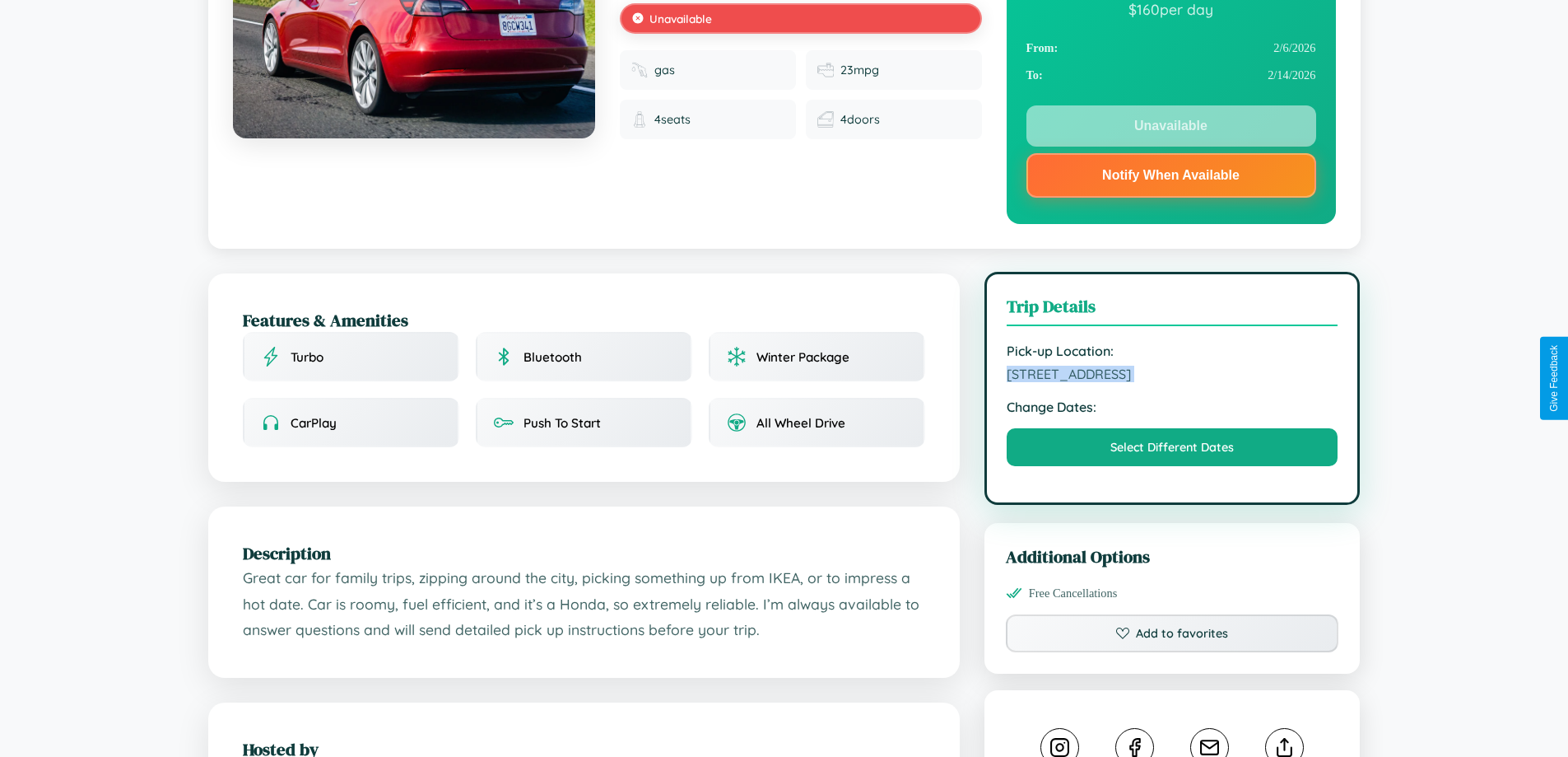
click at [1172, 376] on span "5675 Sunset Boulevard Barcelona 28885 Spain" at bounding box center [1172, 373] width 331 height 16
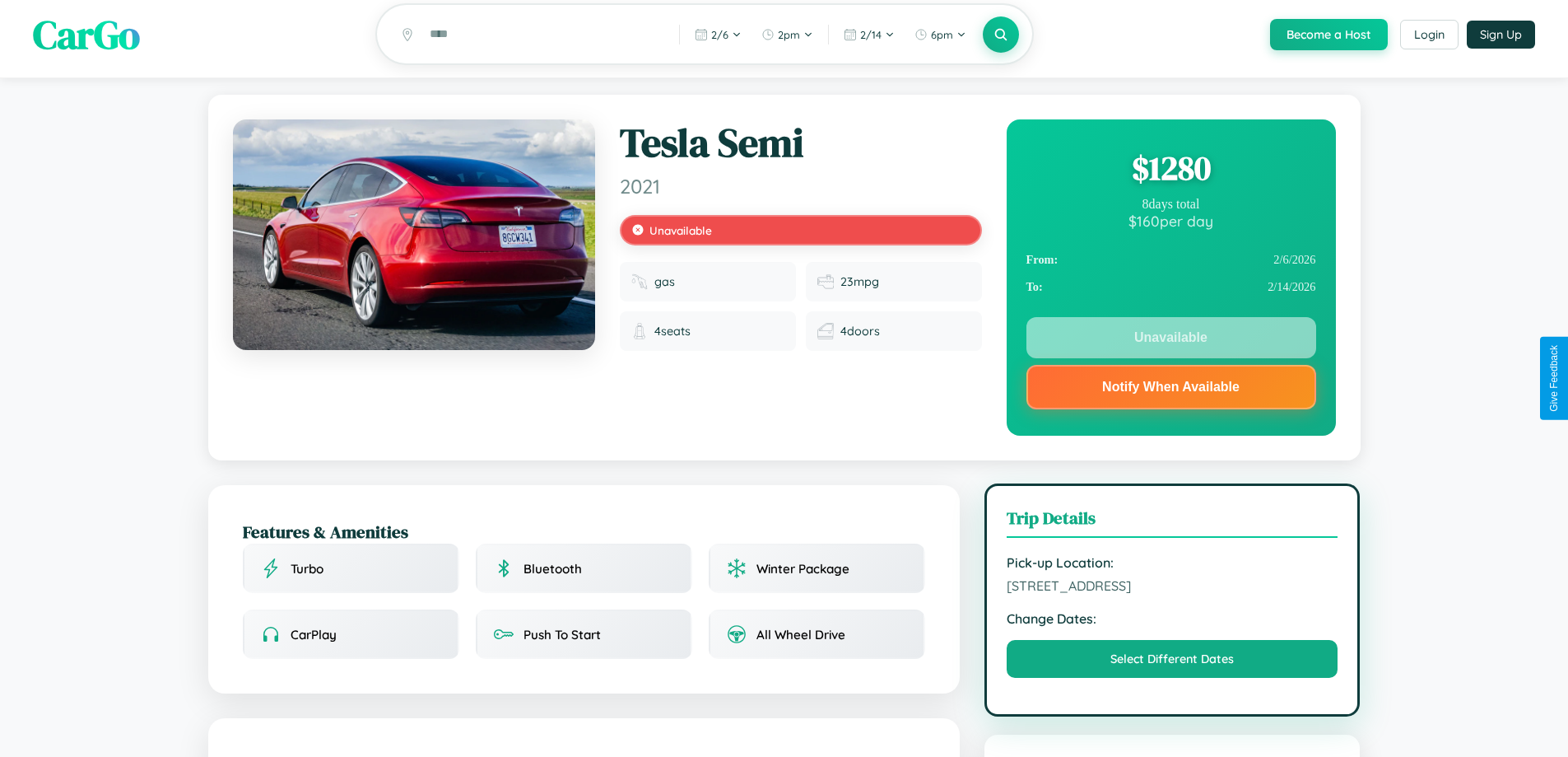
scroll to position [0, 0]
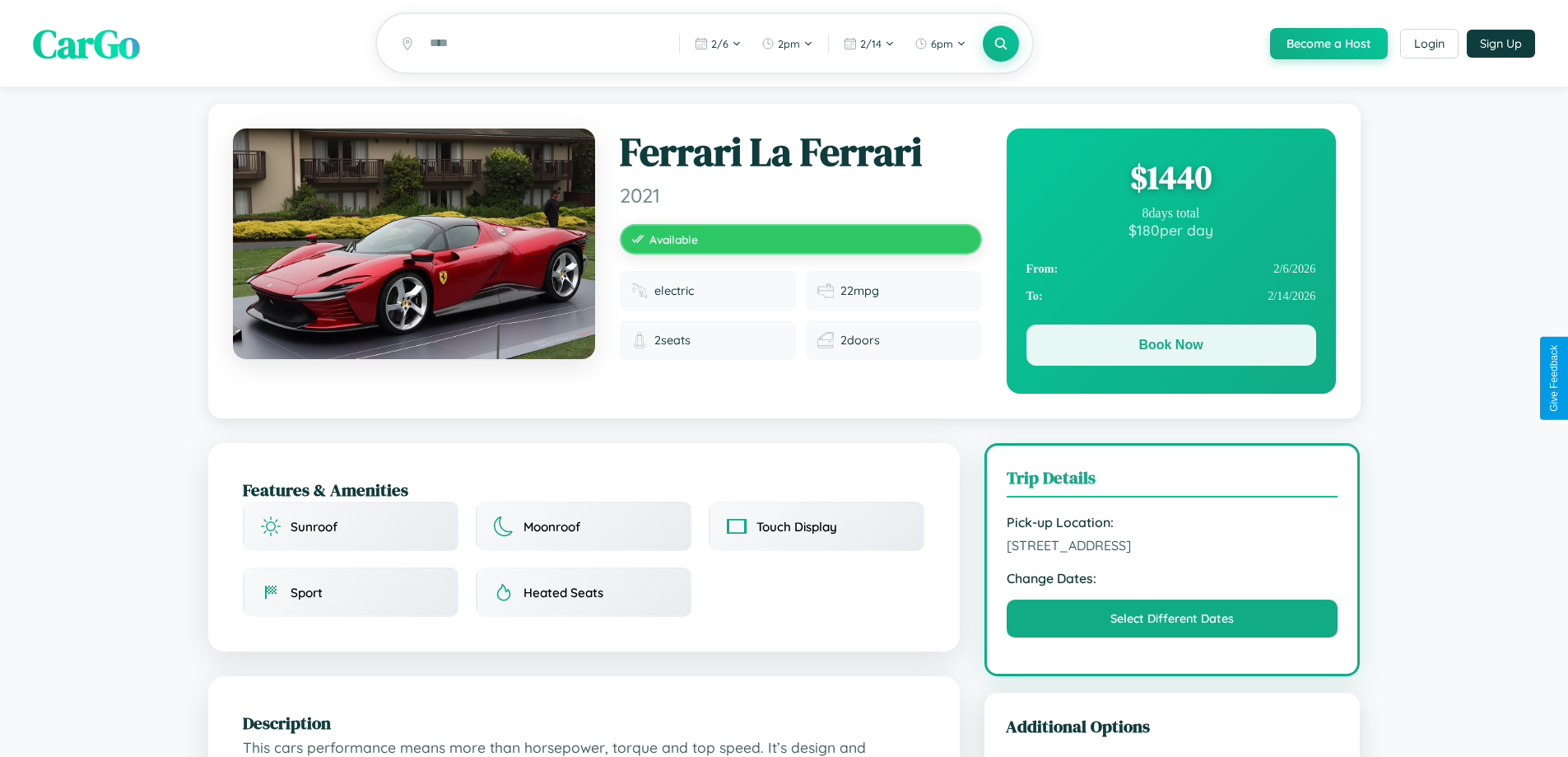
click at [1170, 347] on button "Book Now" at bounding box center [1171, 344] width 290 height 41
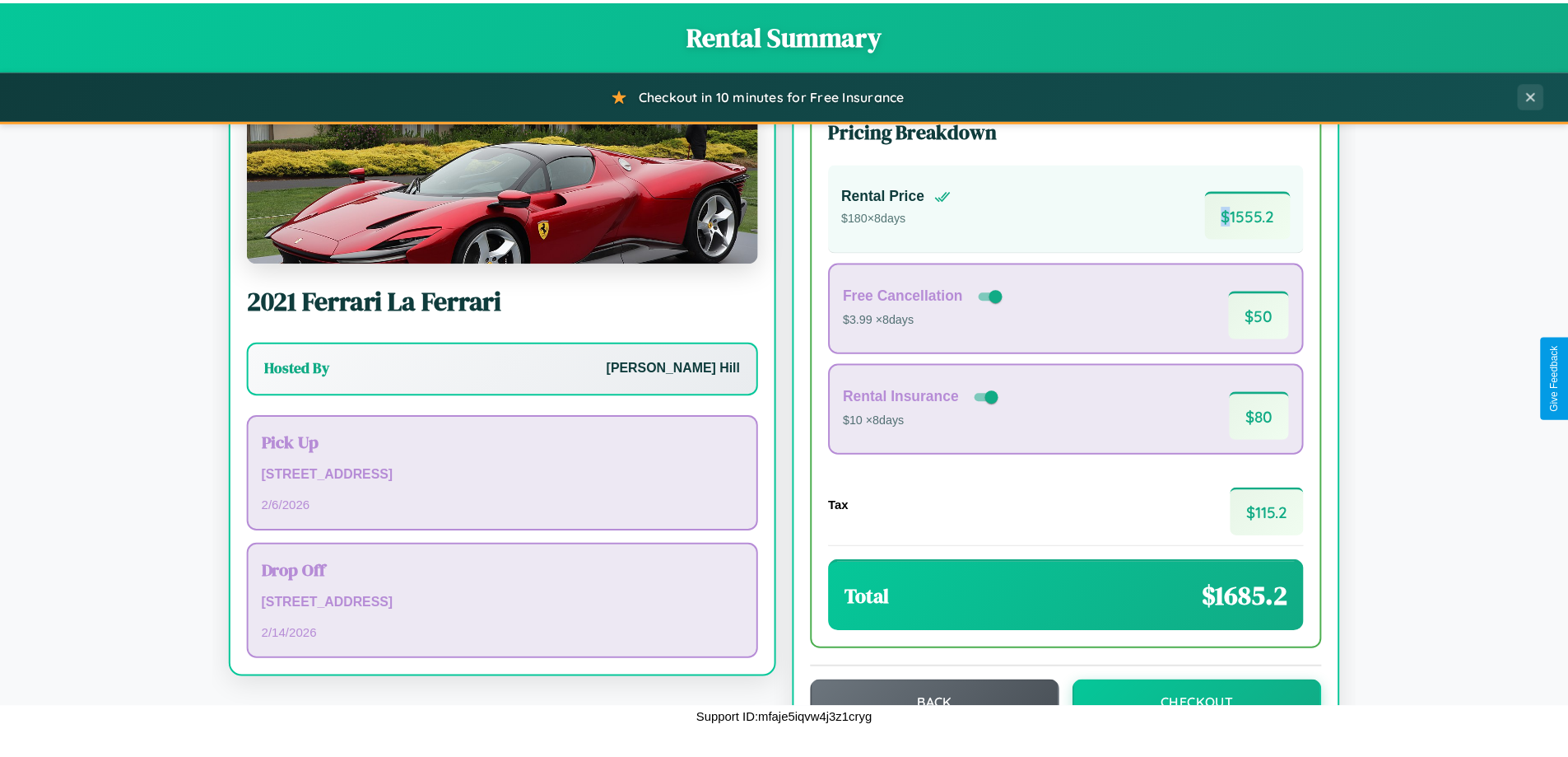
scroll to position [113, 0]
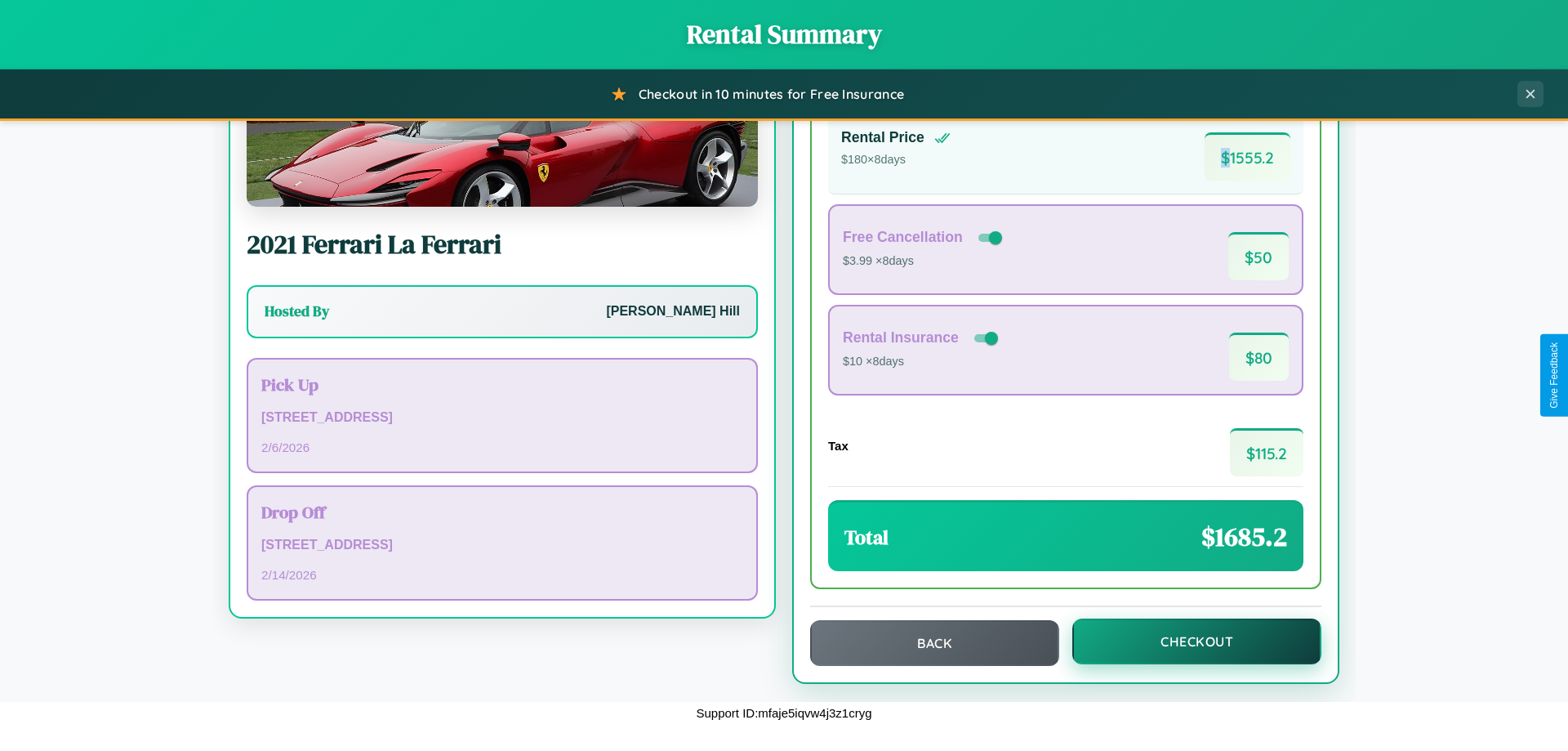
click at [1186, 642] on button "Checkout" at bounding box center [1197, 641] width 249 height 46
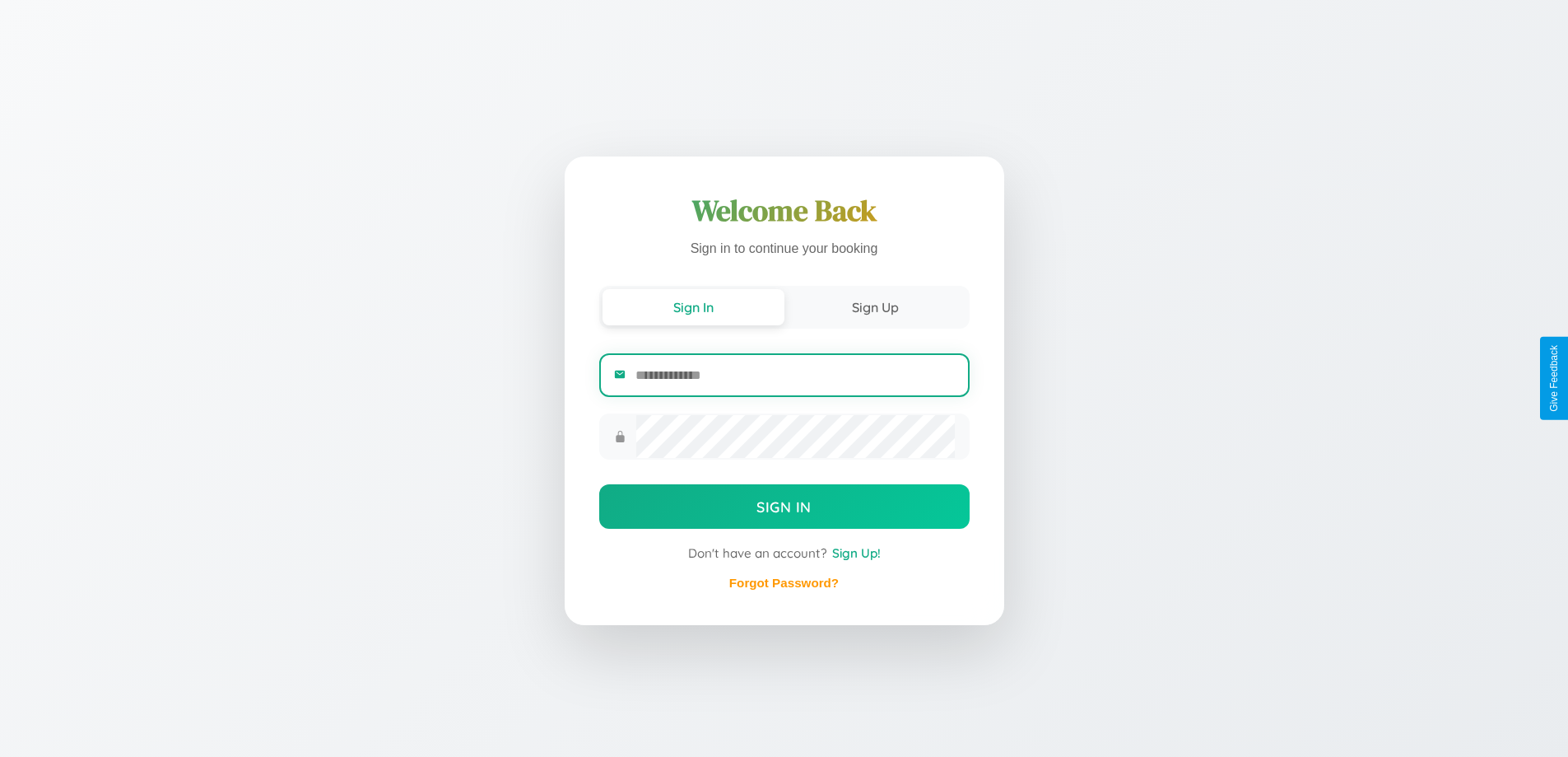
click at [794, 375] on input "email" at bounding box center [795, 375] width 319 height 40
type input "**********"
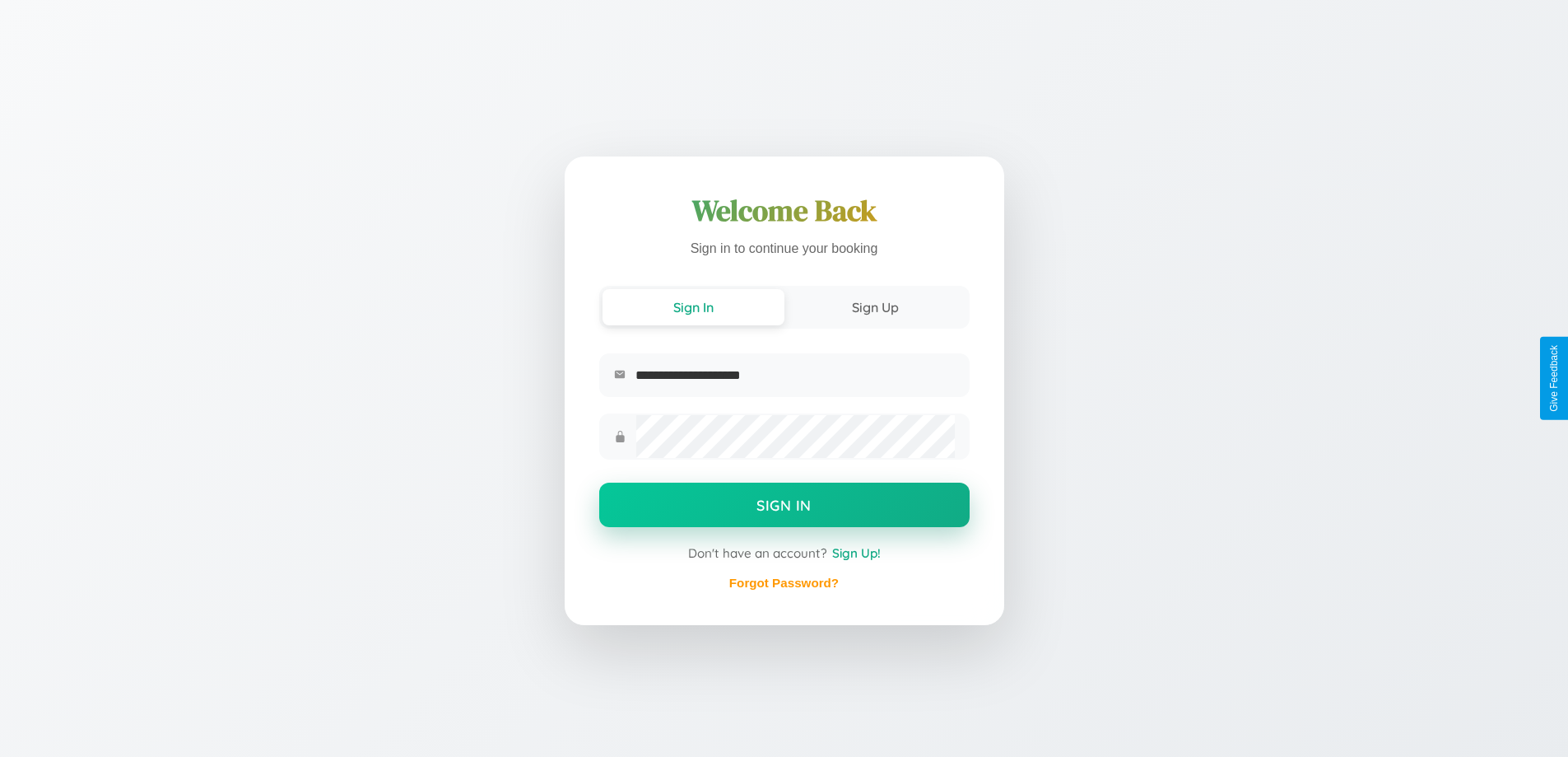
click at [783, 507] on button "Sign In" at bounding box center [784, 505] width 371 height 45
